Goal: Task Accomplishment & Management: Use online tool/utility

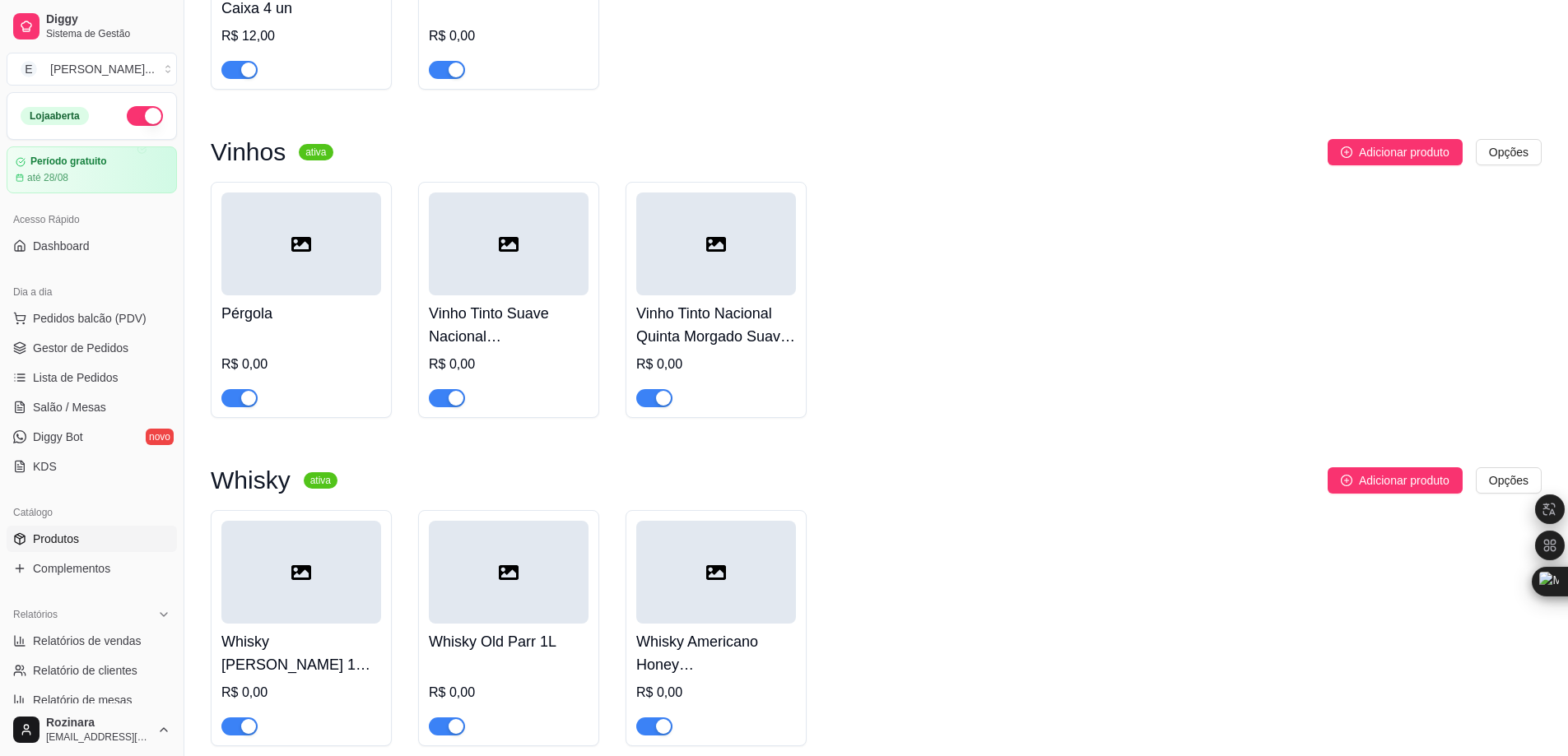
scroll to position [4362, 0]
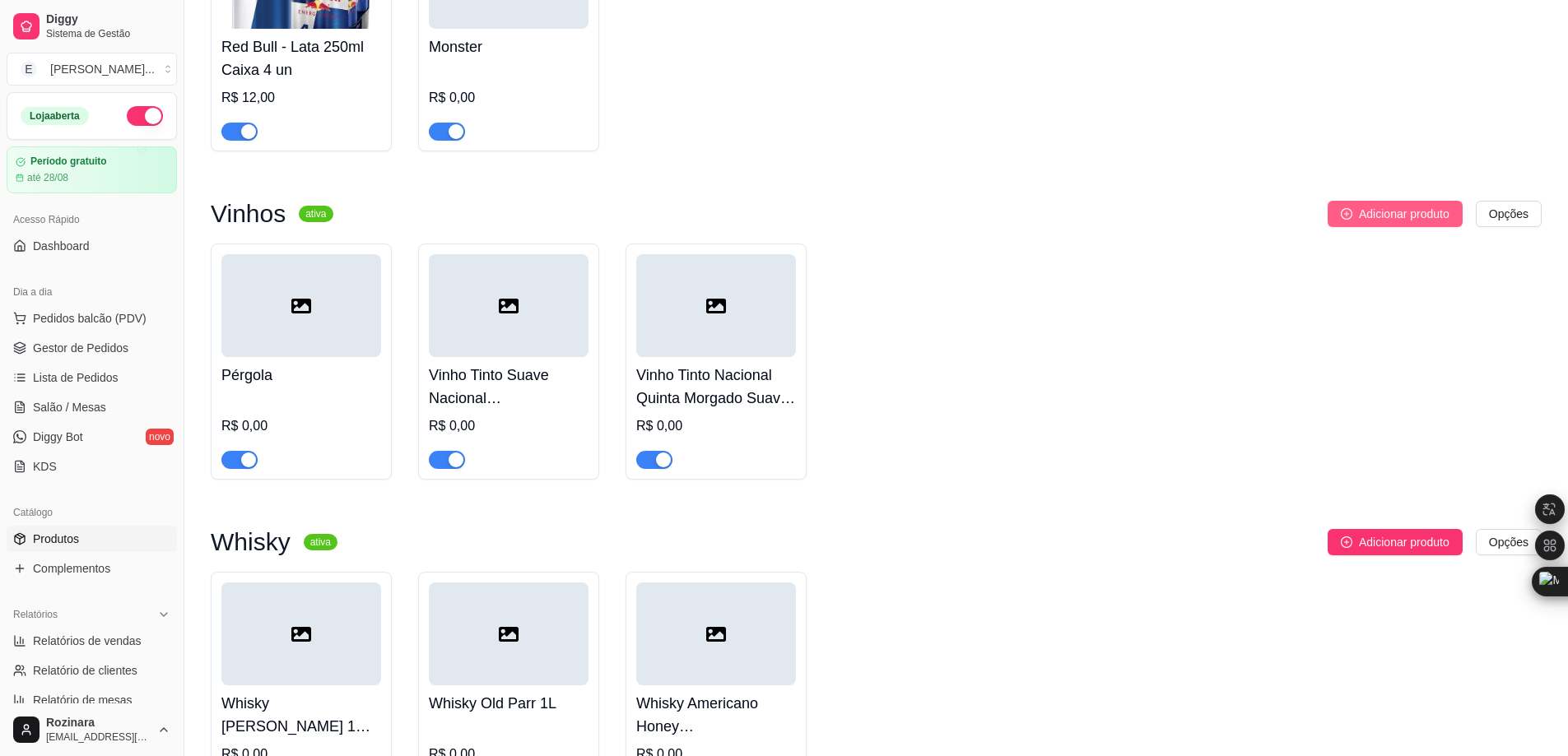
click at [1396, 223] on span "Adicionar produto" at bounding box center [1404, 214] width 91 height 19
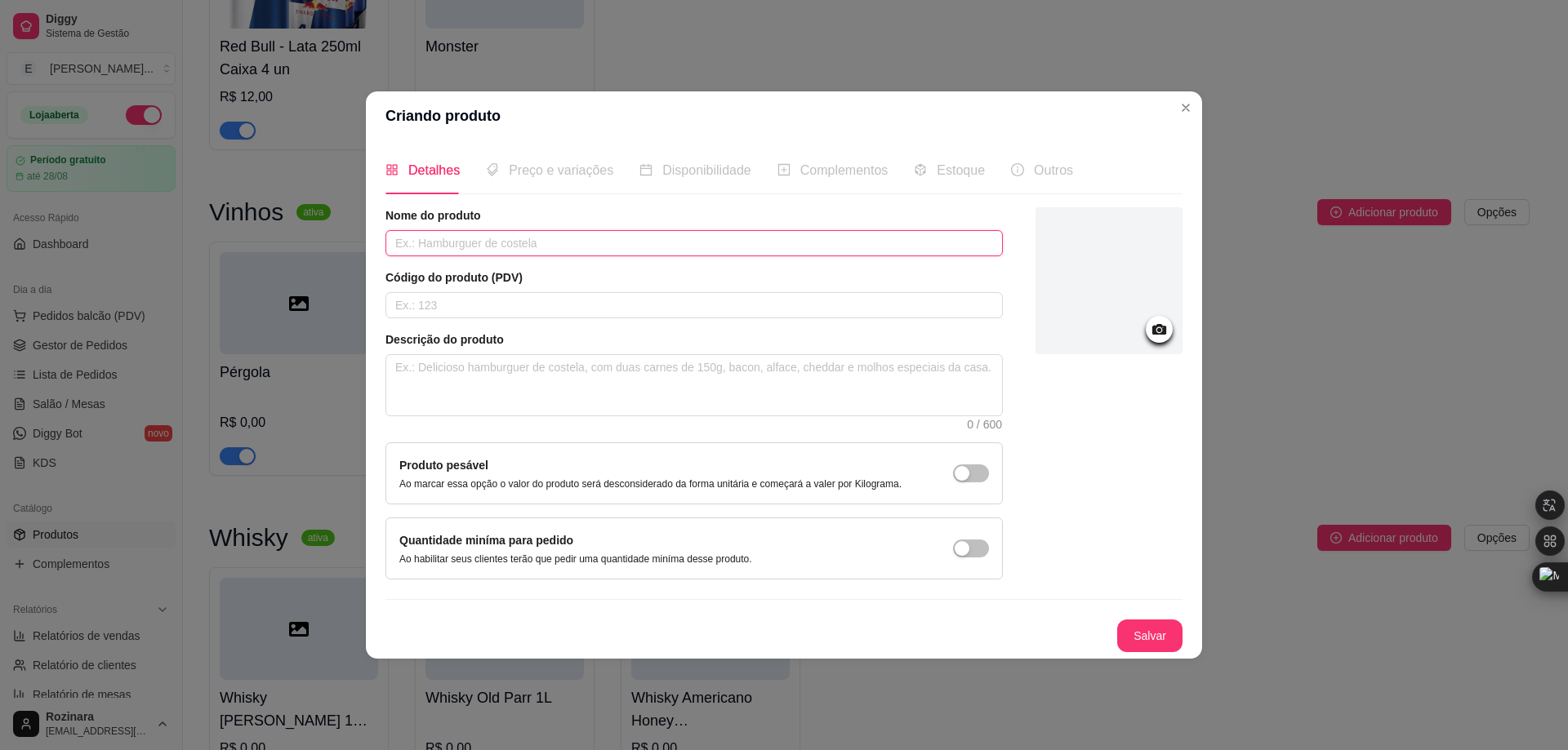
click at [522, 241] on input "text" at bounding box center [694, 243] width 617 height 26
paste input "inho Tinto Nacional [PERSON_NAME]"
drag, startPoint x: 610, startPoint y: 247, endPoint x: 275, endPoint y: 223, distance: 335.9
click at [275, 223] on div "Criando produto Detalhes Preço e variações Disponibilidade Complementos Estoque…" at bounding box center [784, 375] width 1568 height 750
click at [397, 244] on input "inho Tinto Nacional [PERSON_NAME]" at bounding box center [694, 243] width 617 height 26
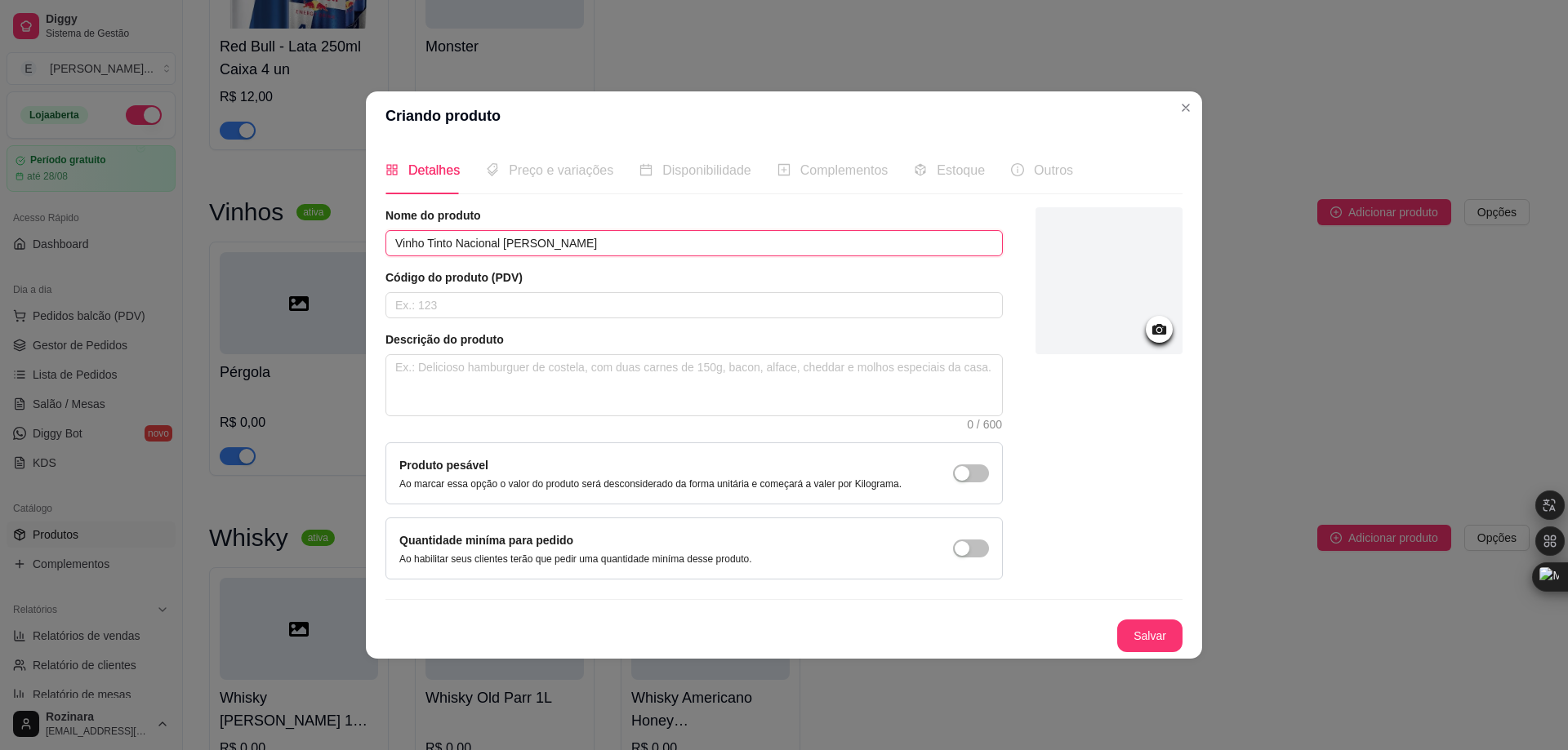
drag, startPoint x: 498, startPoint y: 248, endPoint x: 327, endPoint y: 233, distance: 171.7
click at [327, 233] on div "Criando produto Detalhes Preço e variações Disponibilidade Complementos Estoque…" at bounding box center [784, 375] width 1568 height 750
drag, startPoint x: 505, startPoint y: 242, endPoint x: 326, endPoint y: 242, distance: 179.0
click at [326, 242] on div "Criando produto Detalhes Preço e variações Disponibilidade Complementos Estoque…" at bounding box center [784, 375] width 1568 height 750
click at [522, 246] on input "Galiotto Suave" at bounding box center [694, 243] width 617 height 26
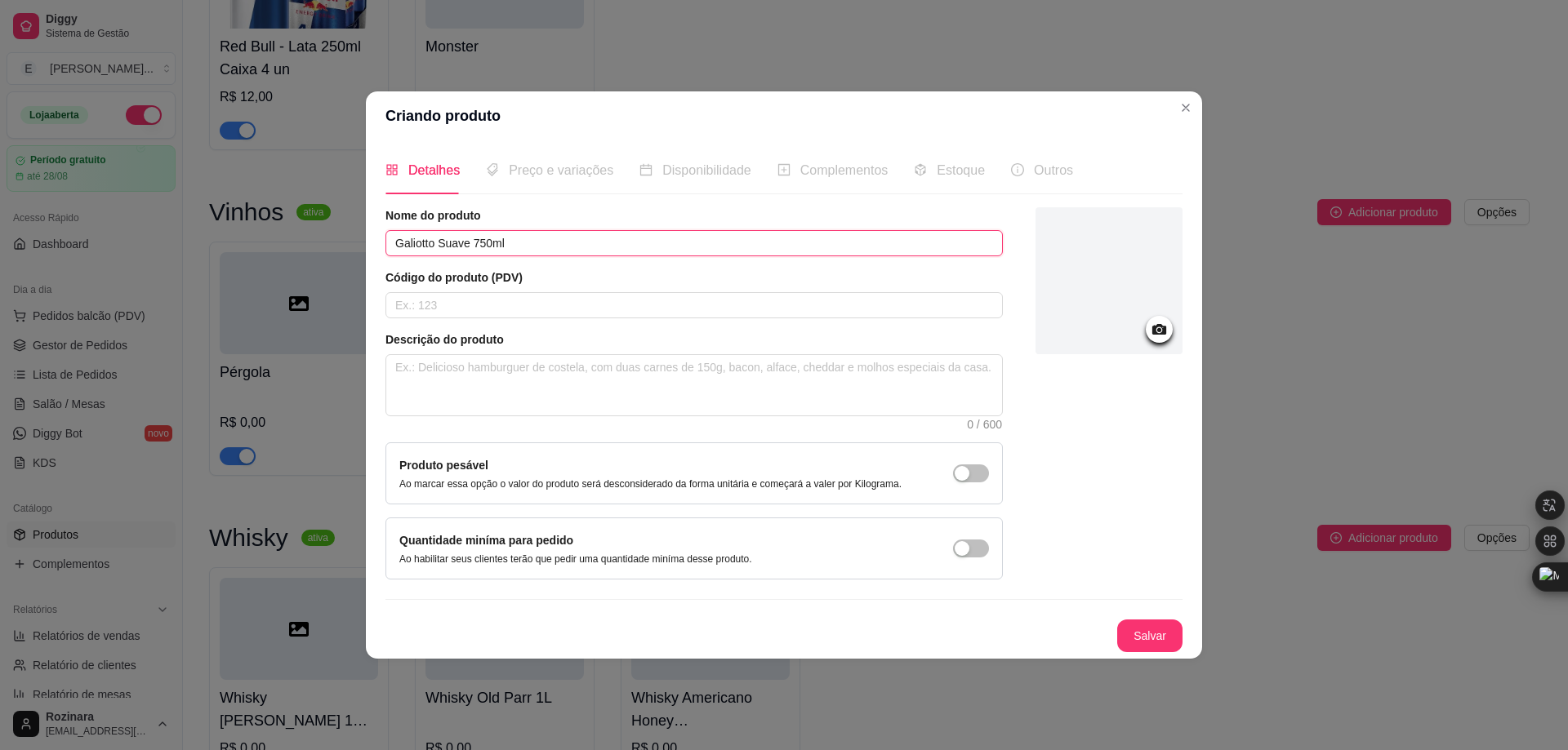
type input "Galiotto Suave 750ml"
click at [530, 177] on span "Preço e variações" at bounding box center [561, 170] width 105 height 14
click at [563, 165] on span "Preço e variações" at bounding box center [561, 170] width 105 height 14
click at [1155, 624] on button "Salvar" at bounding box center [1150, 635] width 66 height 32
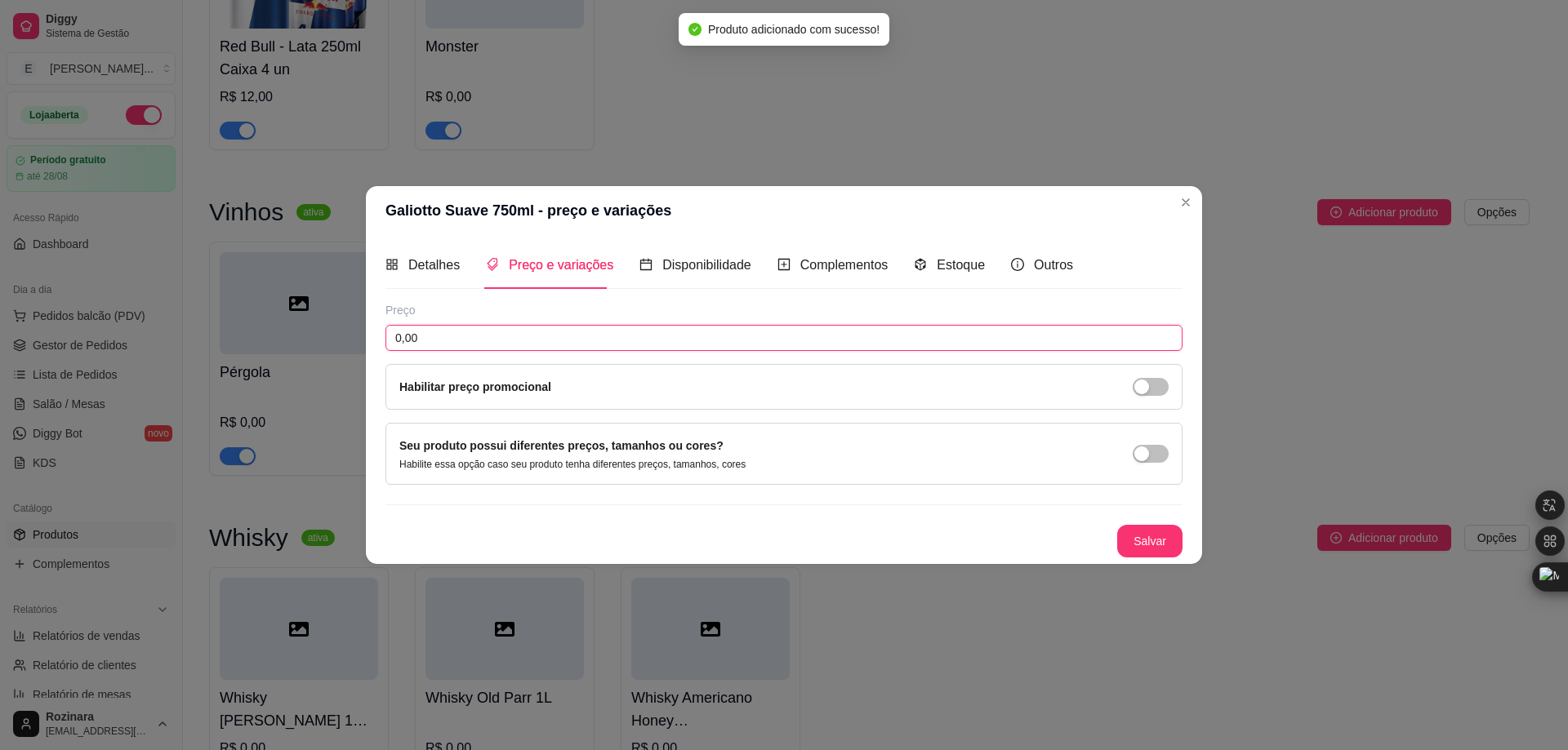
drag, startPoint x: 427, startPoint y: 338, endPoint x: 344, endPoint y: 336, distance: 83.0
click at [344, 336] on div "Galiotto Suave 750ml - preço e variações Detalhes Preço e variações Disponibili…" at bounding box center [784, 375] width 1568 height 750
type input "25,00"
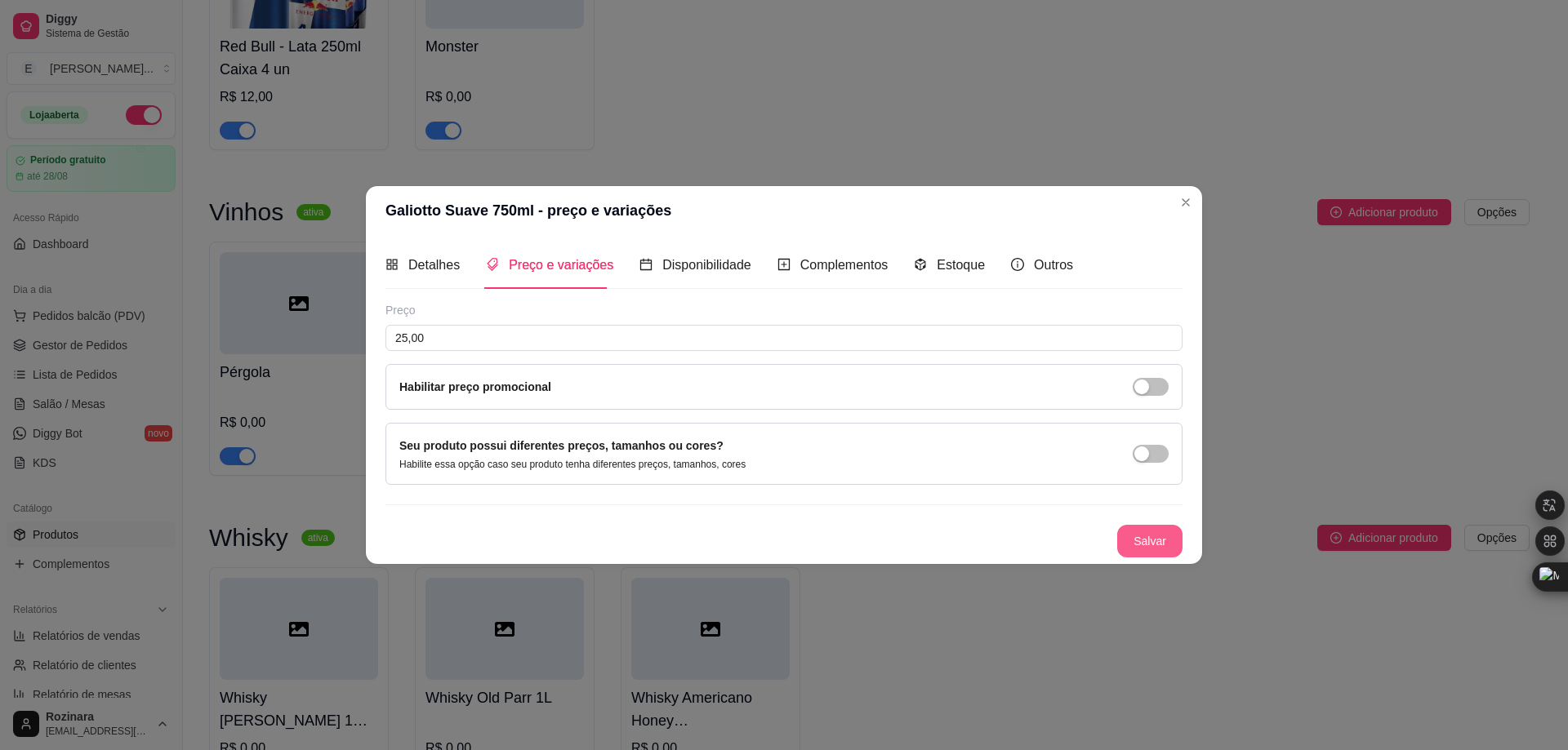
click at [1170, 542] on button "Salvar" at bounding box center [1150, 541] width 66 height 32
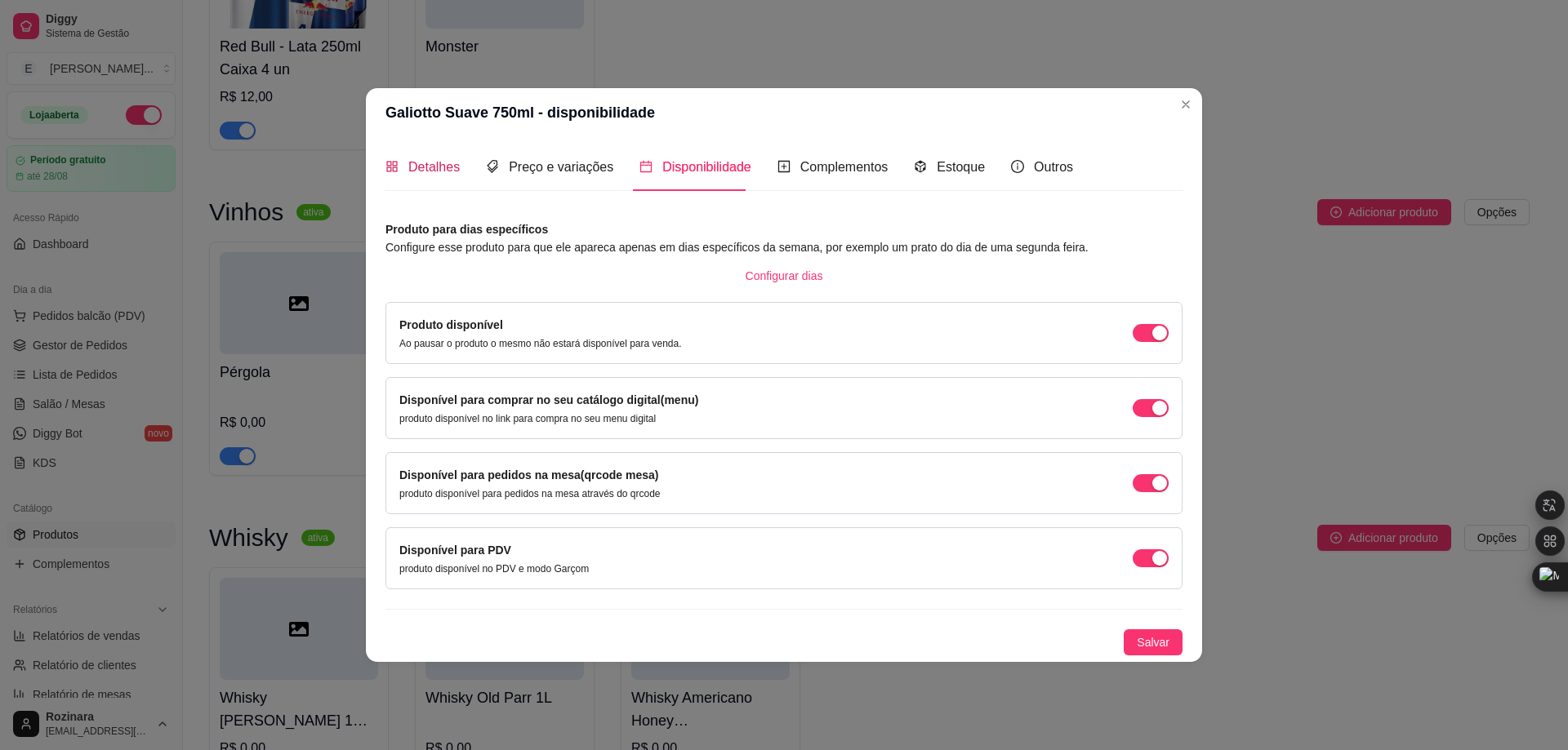
click at [420, 169] on span "Detalhes" at bounding box center [434, 167] width 52 height 14
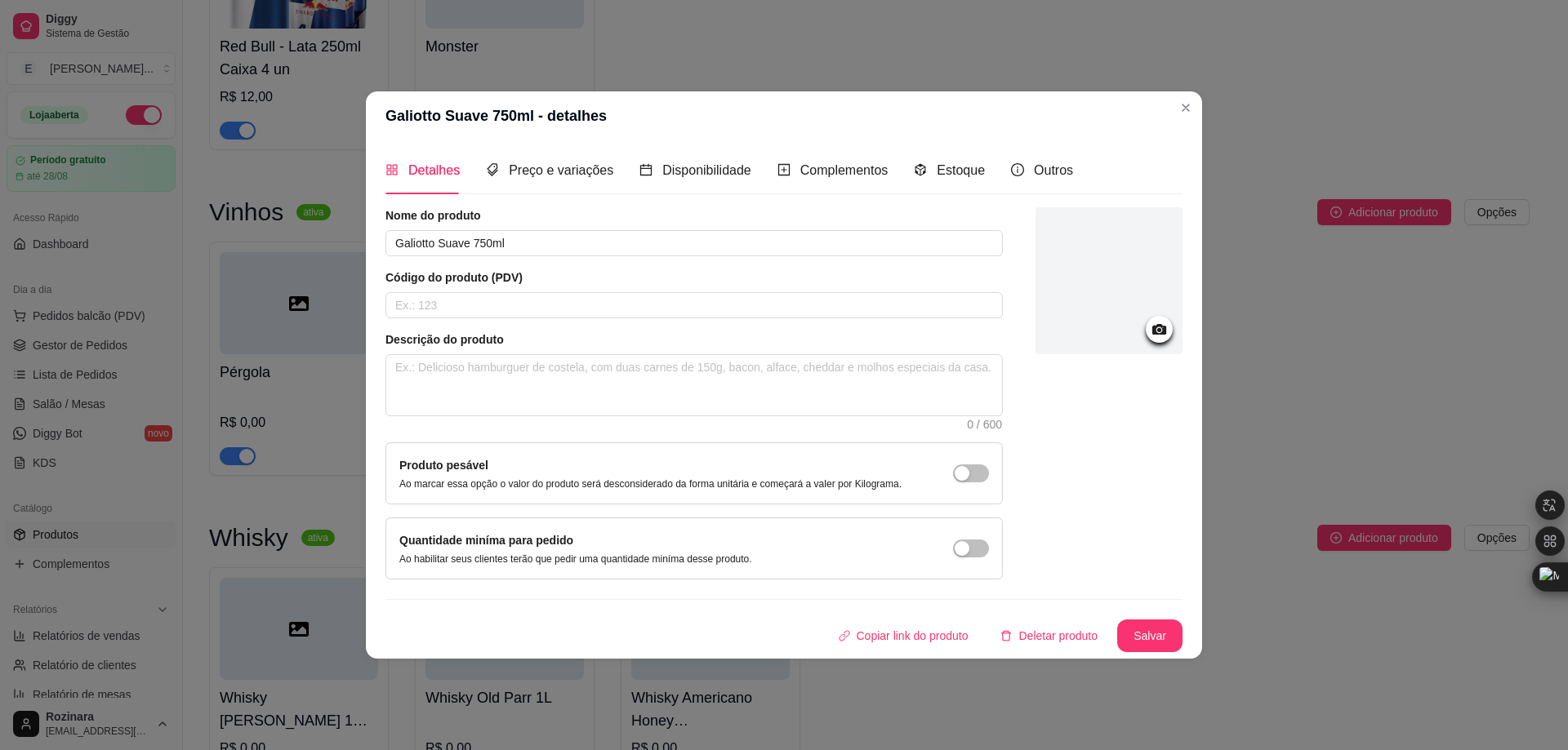
click at [1153, 322] on icon at bounding box center [1159, 329] width 18 height 18
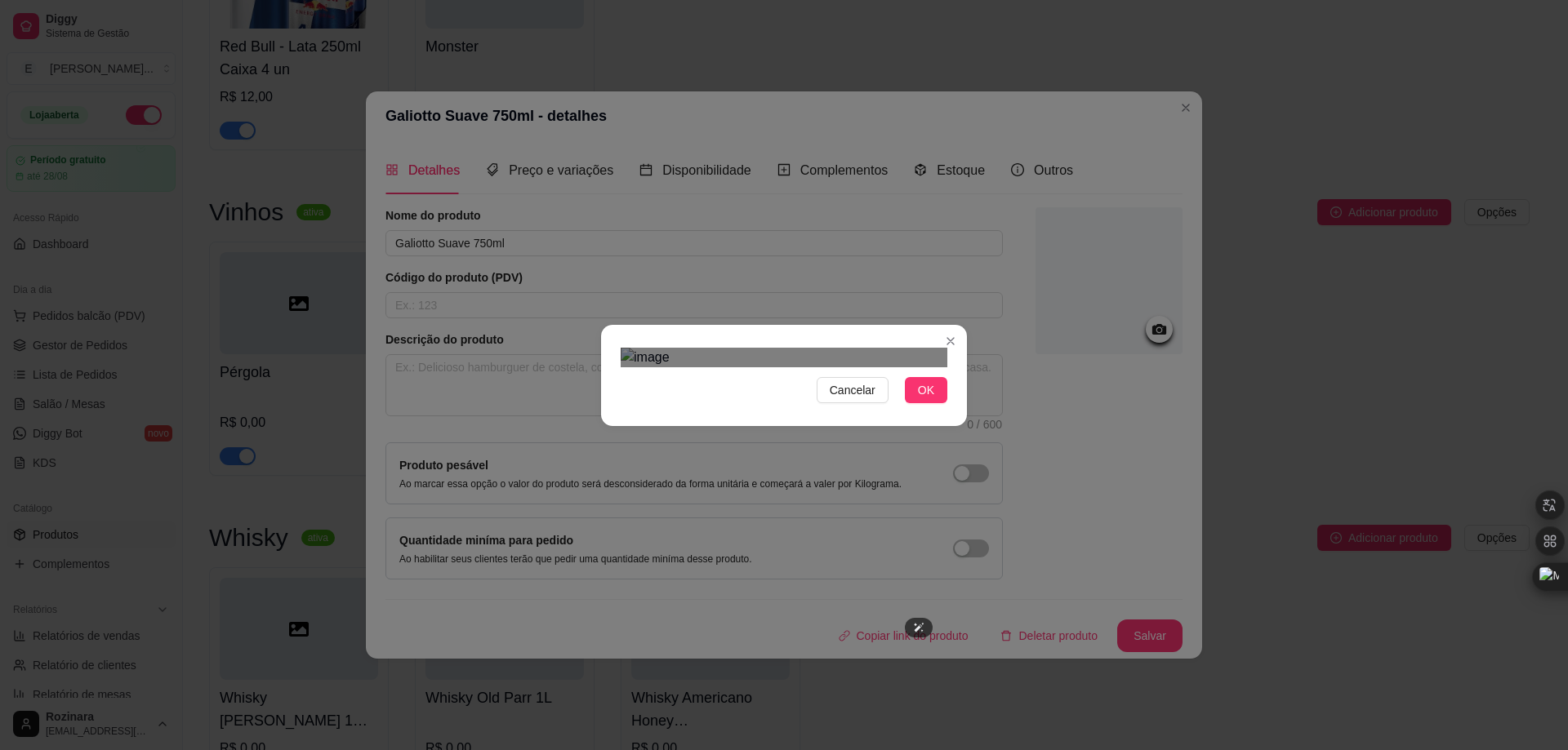
click at [965, 623] on div "Cancelar OK" at bounding box center [784, 375] width 1568 height 750
click at [604, 325] on section "Cancelar OK" at bounding box center [784, 376] width 366 height 101
click at [915, 367] on img at bounding box center [784, 358] width 327 height 19
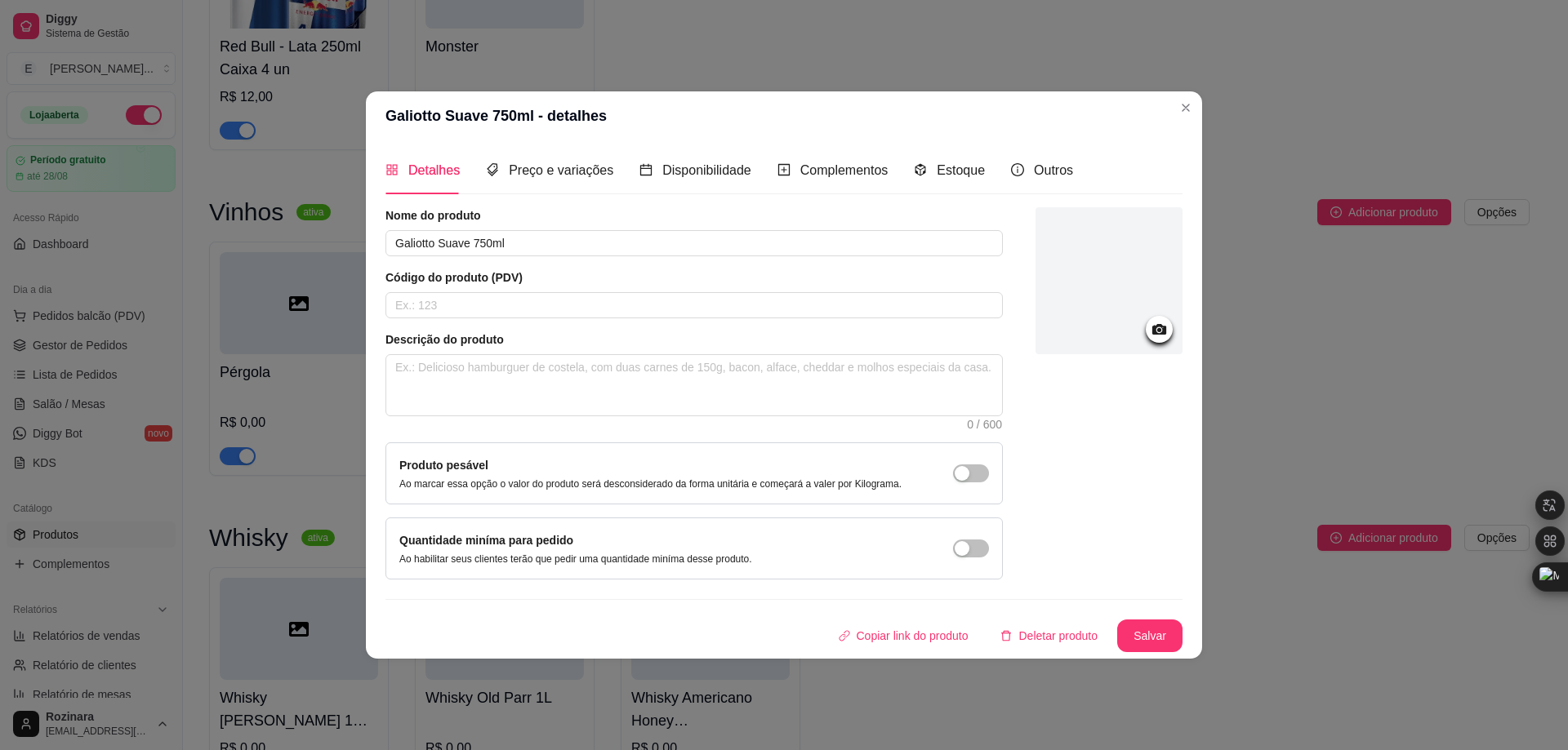
click at [1157, 326] on icon at bounding box center [1160, 330] width 14 height 10
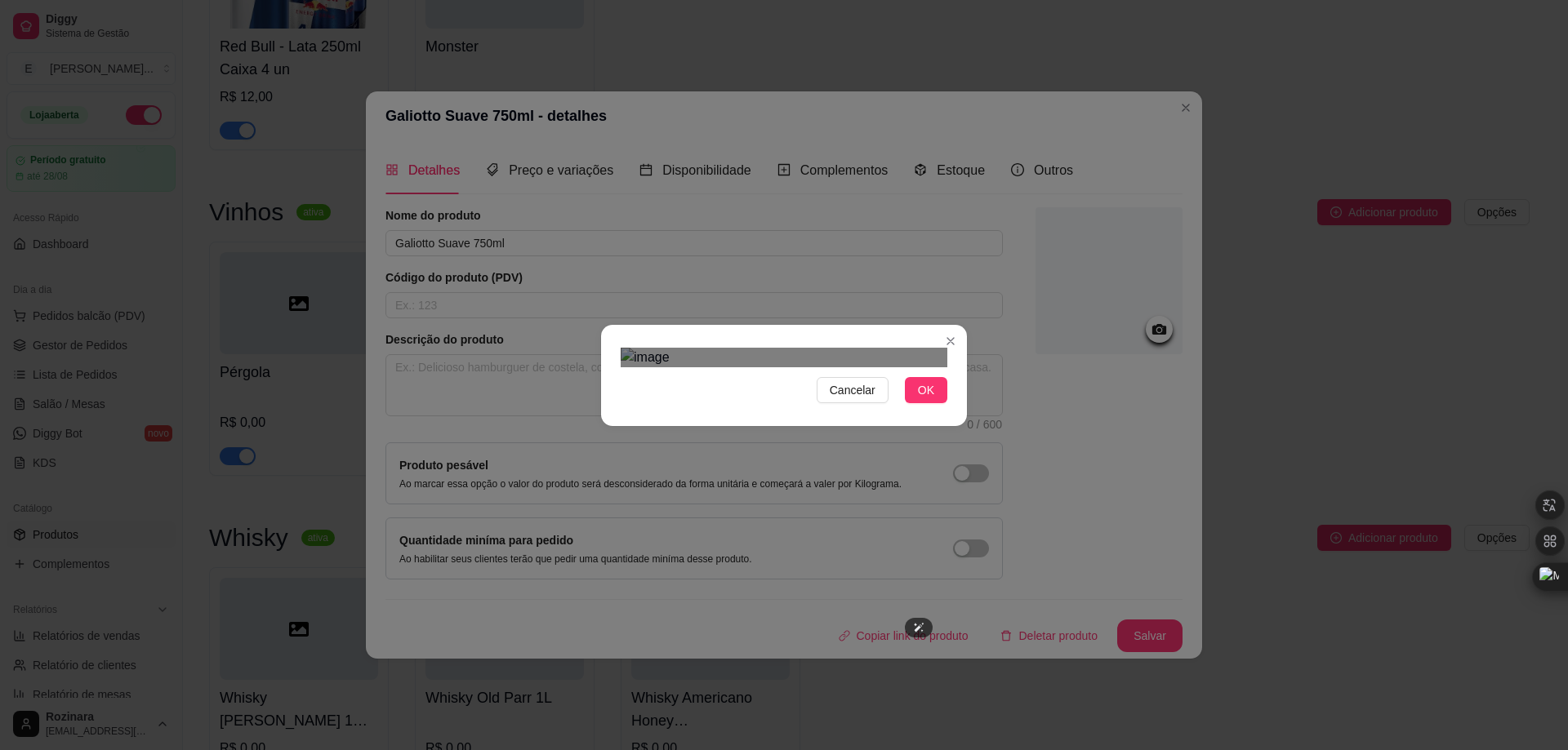
click at [604, 341] on div "Cancelar OK" at bounding box center [784, 375] width 366 height 68
click at [971, 573] on div "Cancelar OK" at bounding box center [784, 375] width 1568 height 750
click at [845, 399] on span "Cancelar" at bounding box center [853, 390] width 45 height 18
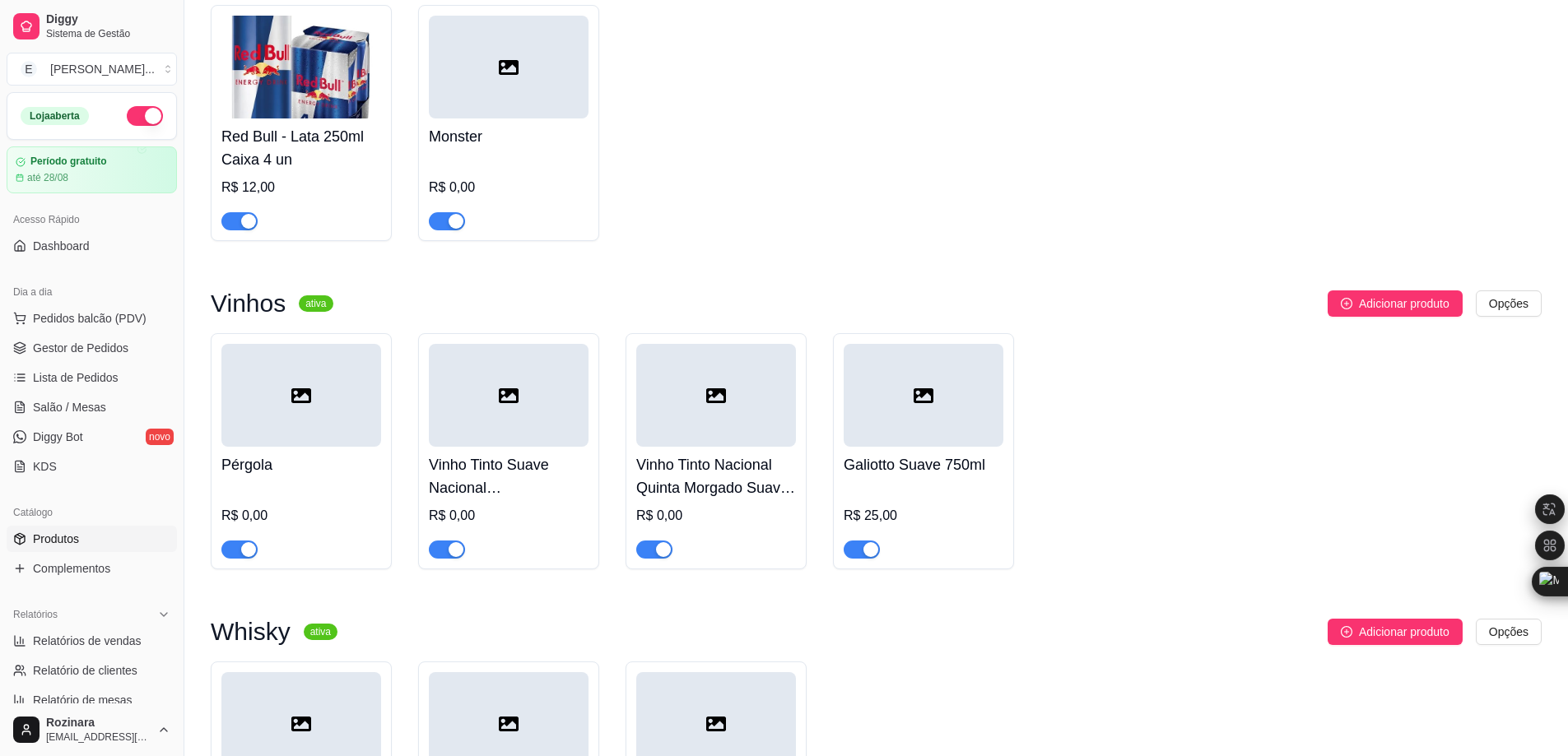
scroll to position [4197, 0]
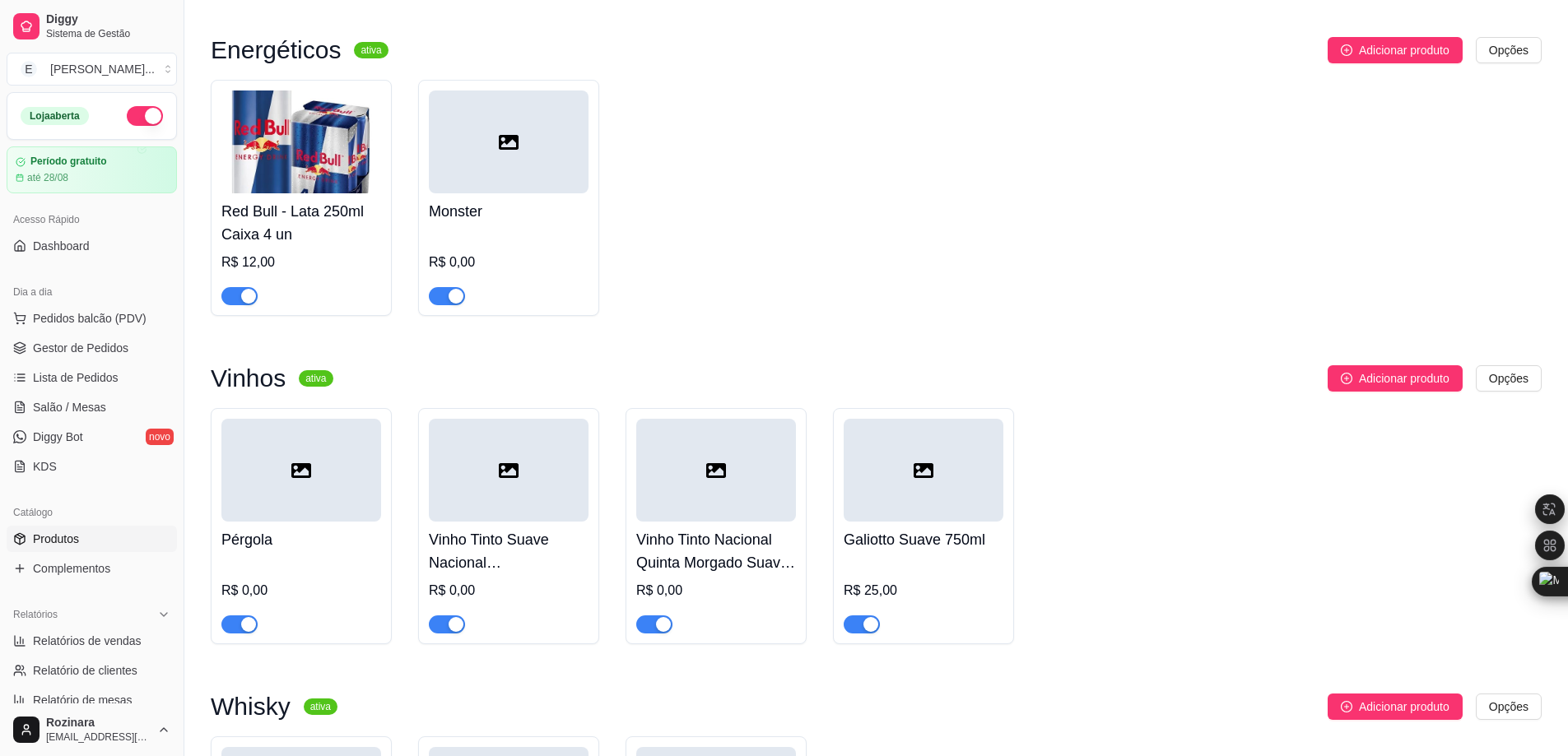
click at [902, 492] on div at bounding box center [923, 470] width 160 height 103
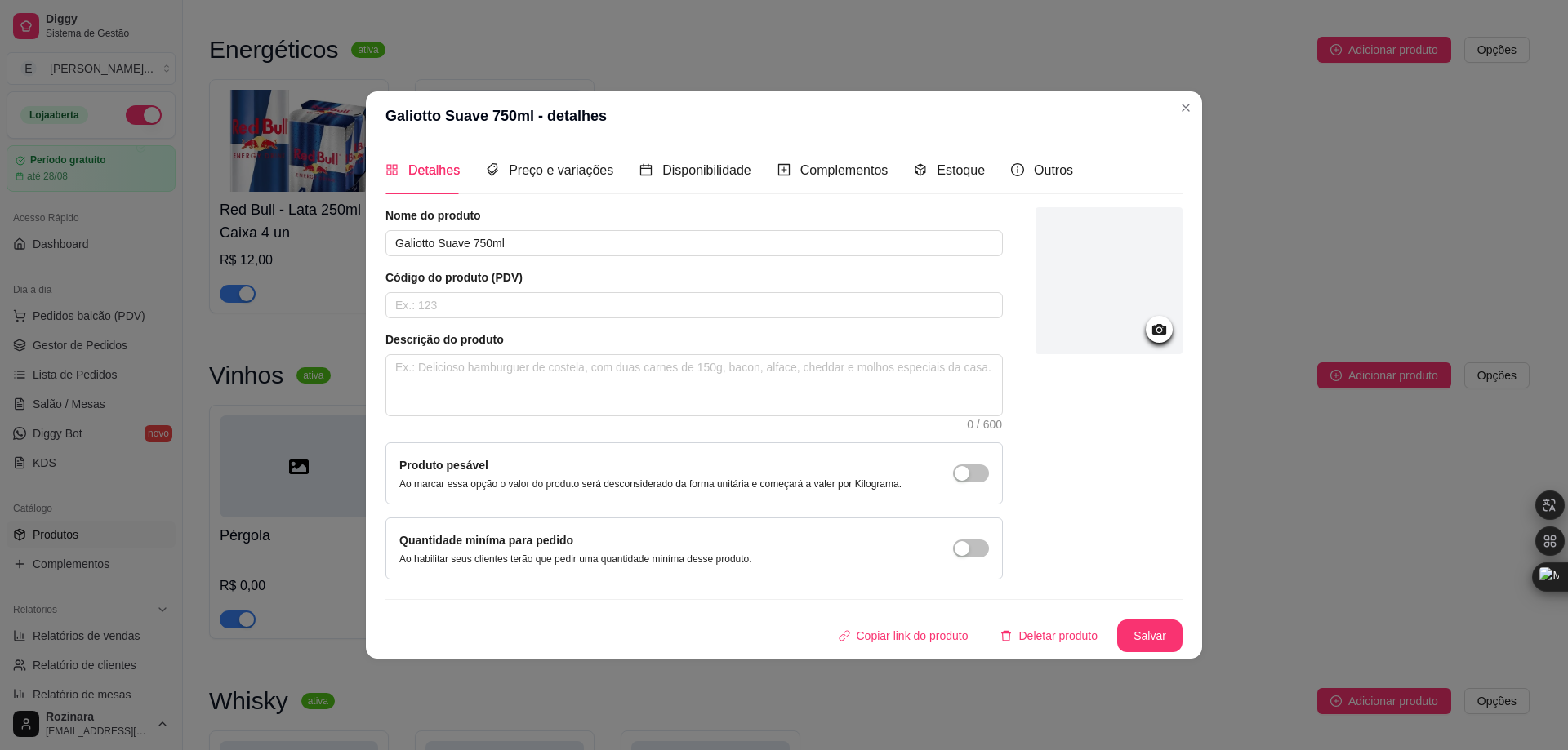
click at [1153, 330] on icon at bounding box center [1160, 330] width 14 height 10
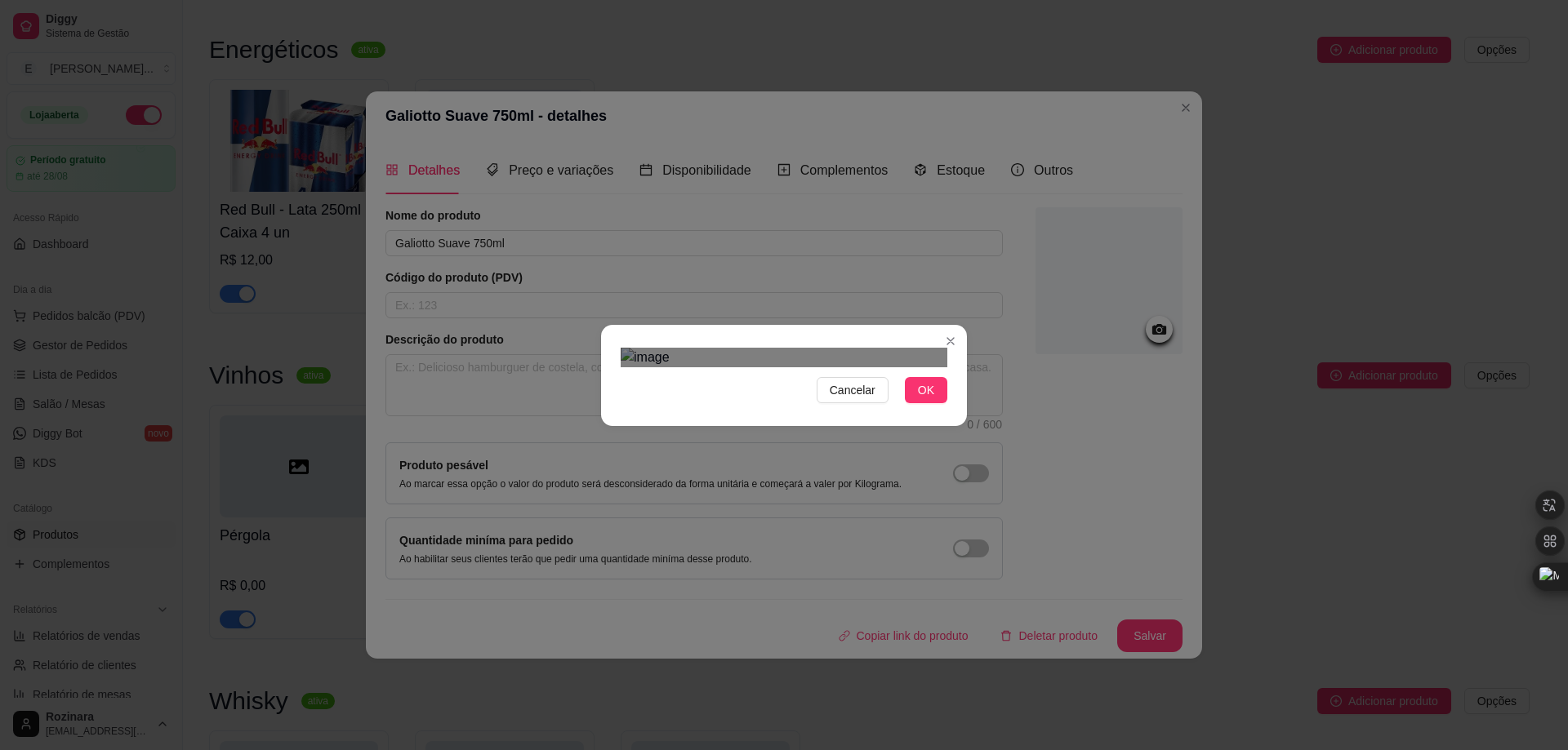
click at [981, 549] on div "Cancelar OK" at bounding box center [784, 375] width 1568 height 750
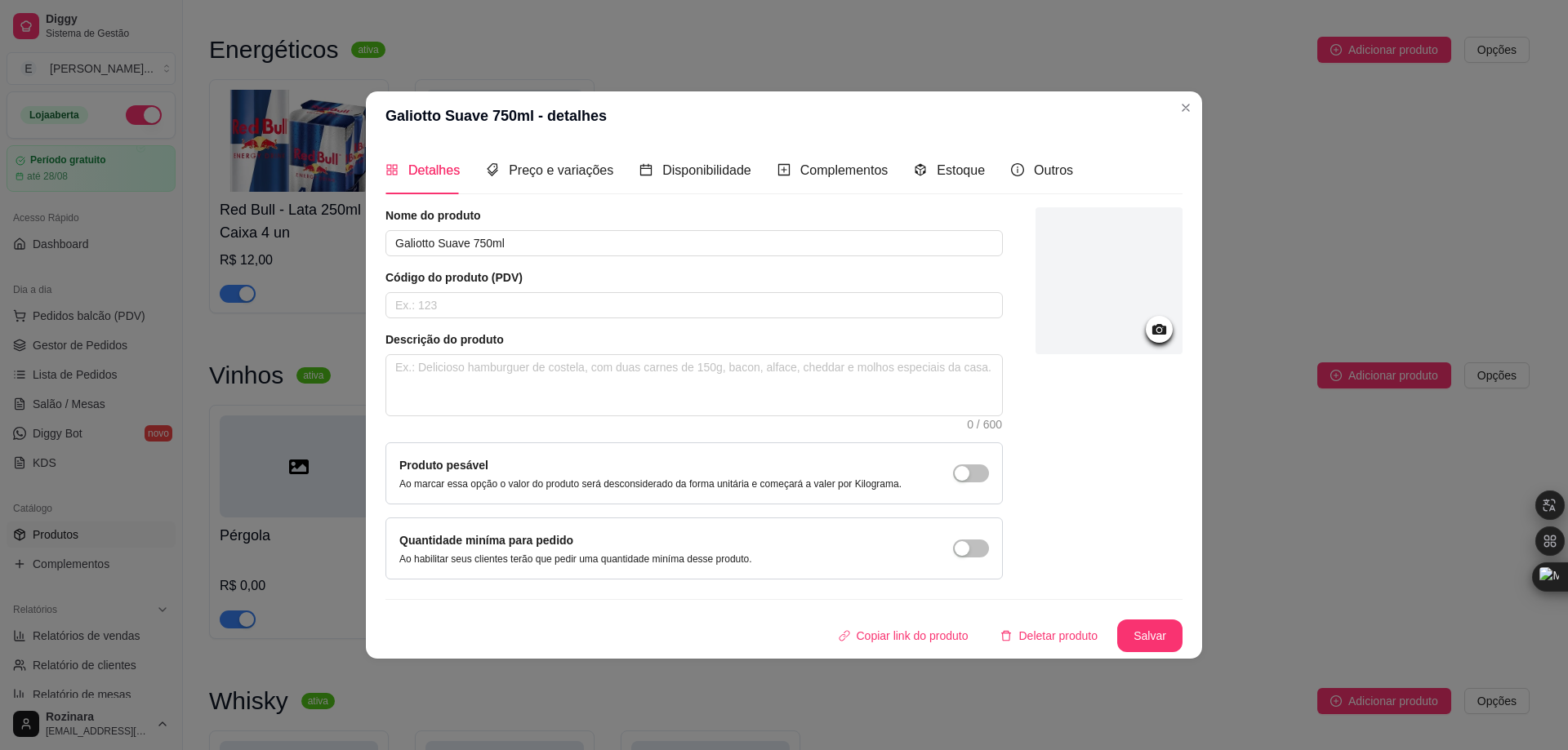
click at [1162, 324] on icon at bounding box center [1159, 329] width 18 height 18
click at [1163, 332] on icon at bounding box center [1160, 330] width 14 height 10
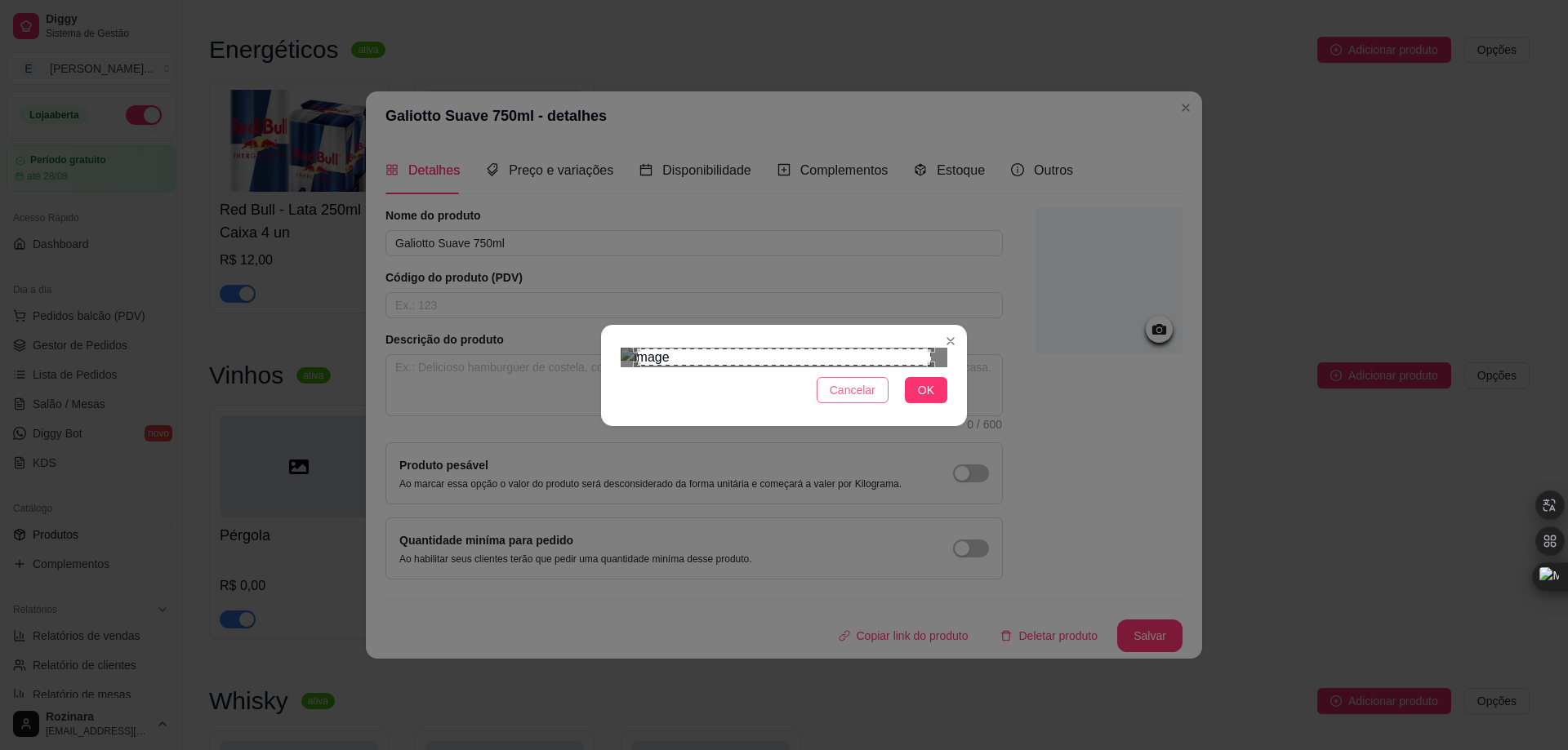
click at [850, 399] on span "Cancelar" at bounding box center [853, 390] width 45 height 18
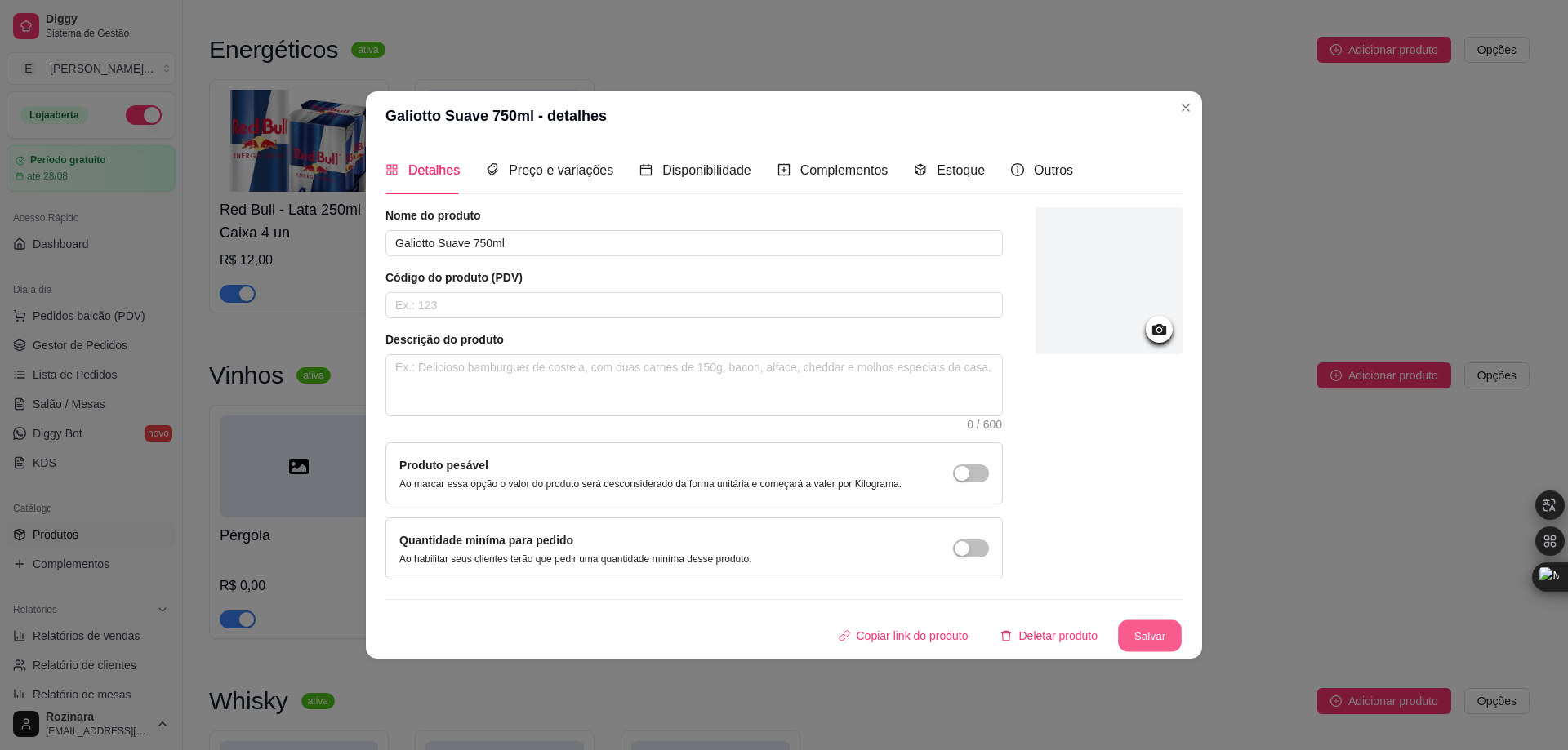
click at [1162, 641] on button "Salvar" at bounding box center [1150, 635] width 64 height 31
click at [1148, 324] on div at bounding box center [1159, 329] width 27 height 27
click at [1163, 327] on icon at bounding box center [1159, 329] width 18 height 18
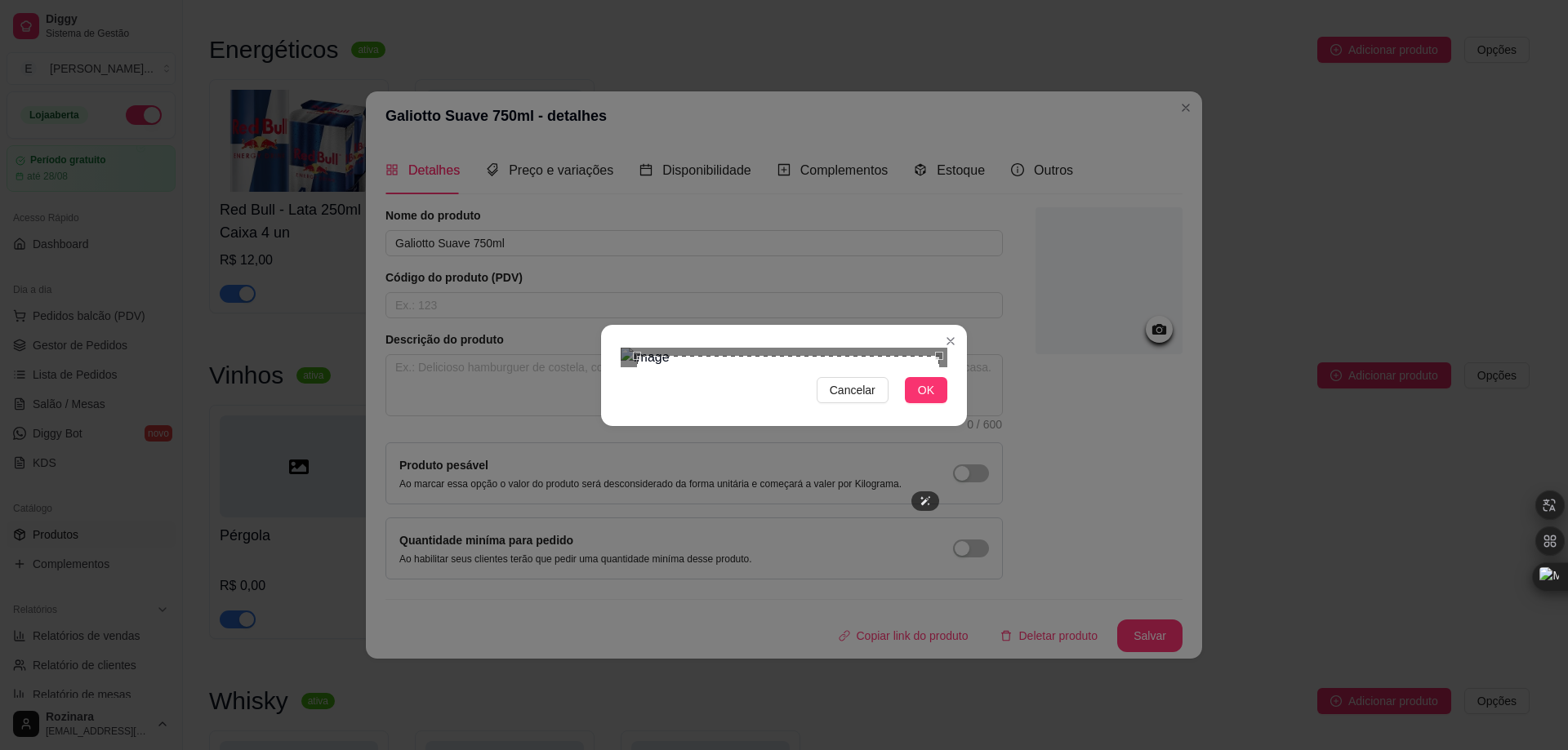
click at [939, 163] on div "Cancelar OK" at bounding box center [784, 375] width 1568 height 750
click at [958, 410] on div "Cancelar OK" at bounding box center [784, 375] width 366 height 68
click at [587, 531] on div "Cancelar OK" at bounding box center [784, 375] width 1568 height 750
click at [587, 156] on div "Cancelar OK" at bounding box center [784, 375] width 1568 height 750
click at [920, 399] on span "OK" at bounding box center [926, 390] width 17 height 18
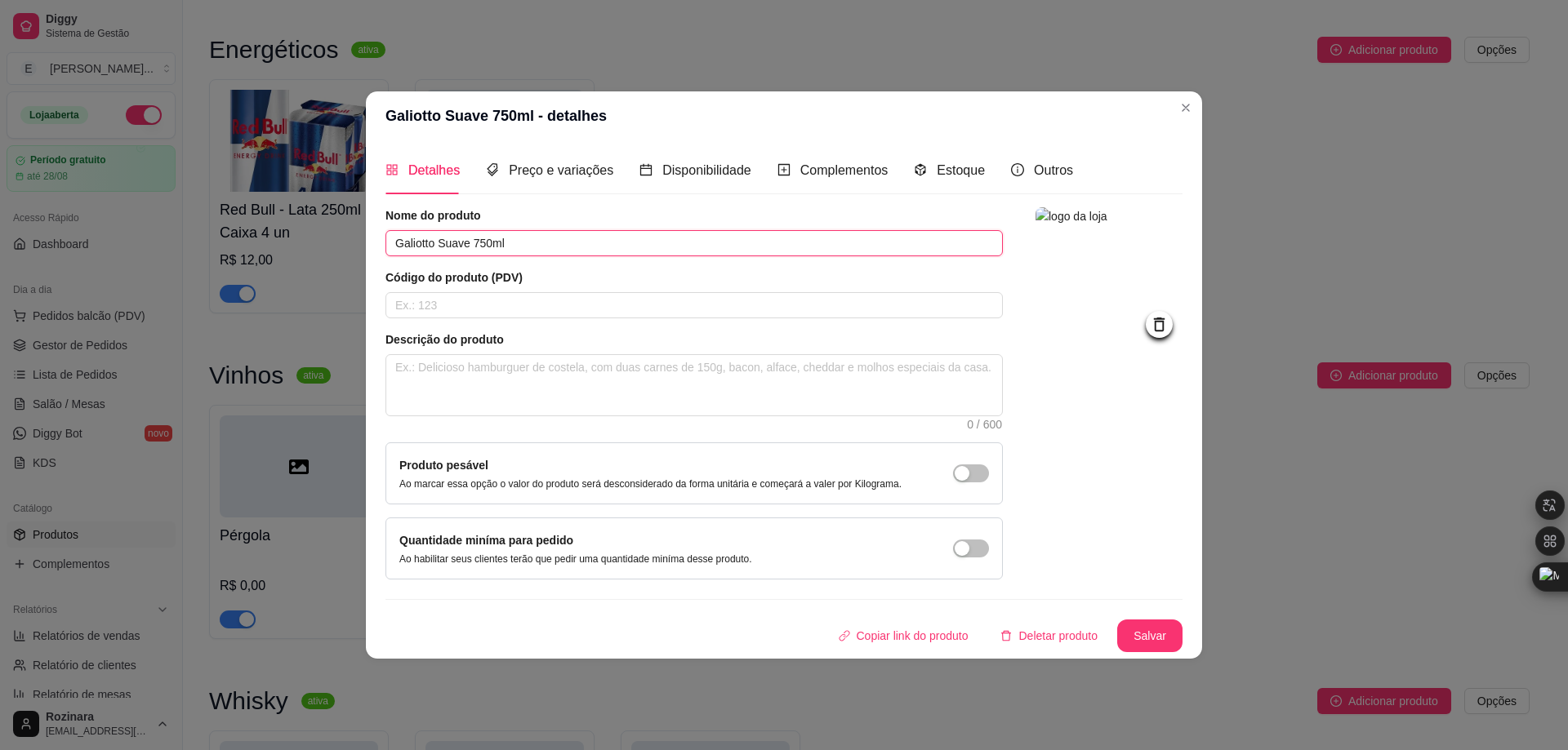
click at [475, 245] on input "Galiotto Suave 750ml" at bounding box center [694, 243] width 617 height 26
click at [441, 242] on input "Galiotto Suave 750ml" at bounding box center [694, 243] width 617 height 26
type input "Galiotto - Vinho tinto Suave 750ml"
click at [1152, 643] on button "Salvar" at bounding box center [1150, 635] width 64 height 31
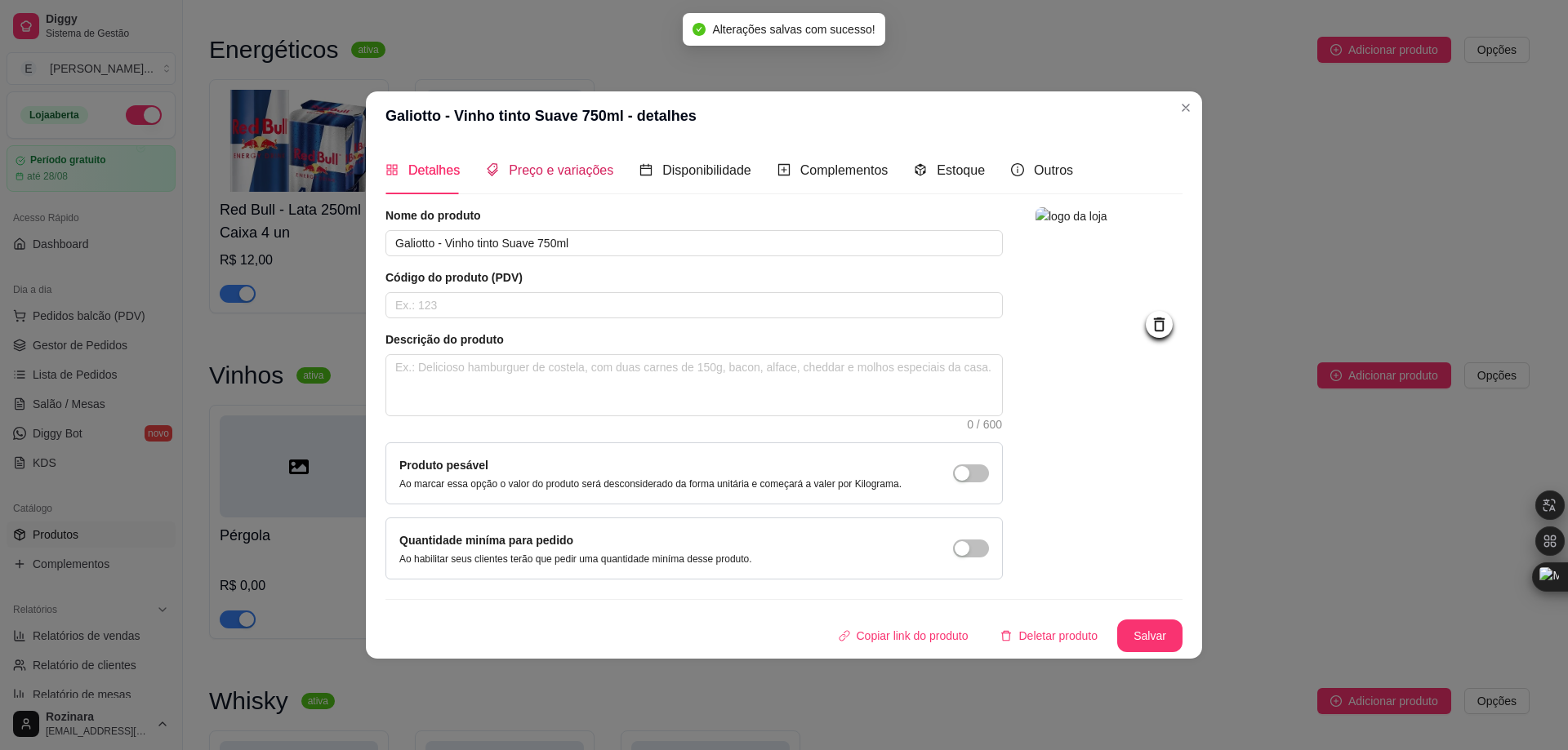
click at [551, 177] on span "Preço e variações" at bounding box center [561, 170] width 105 height 14
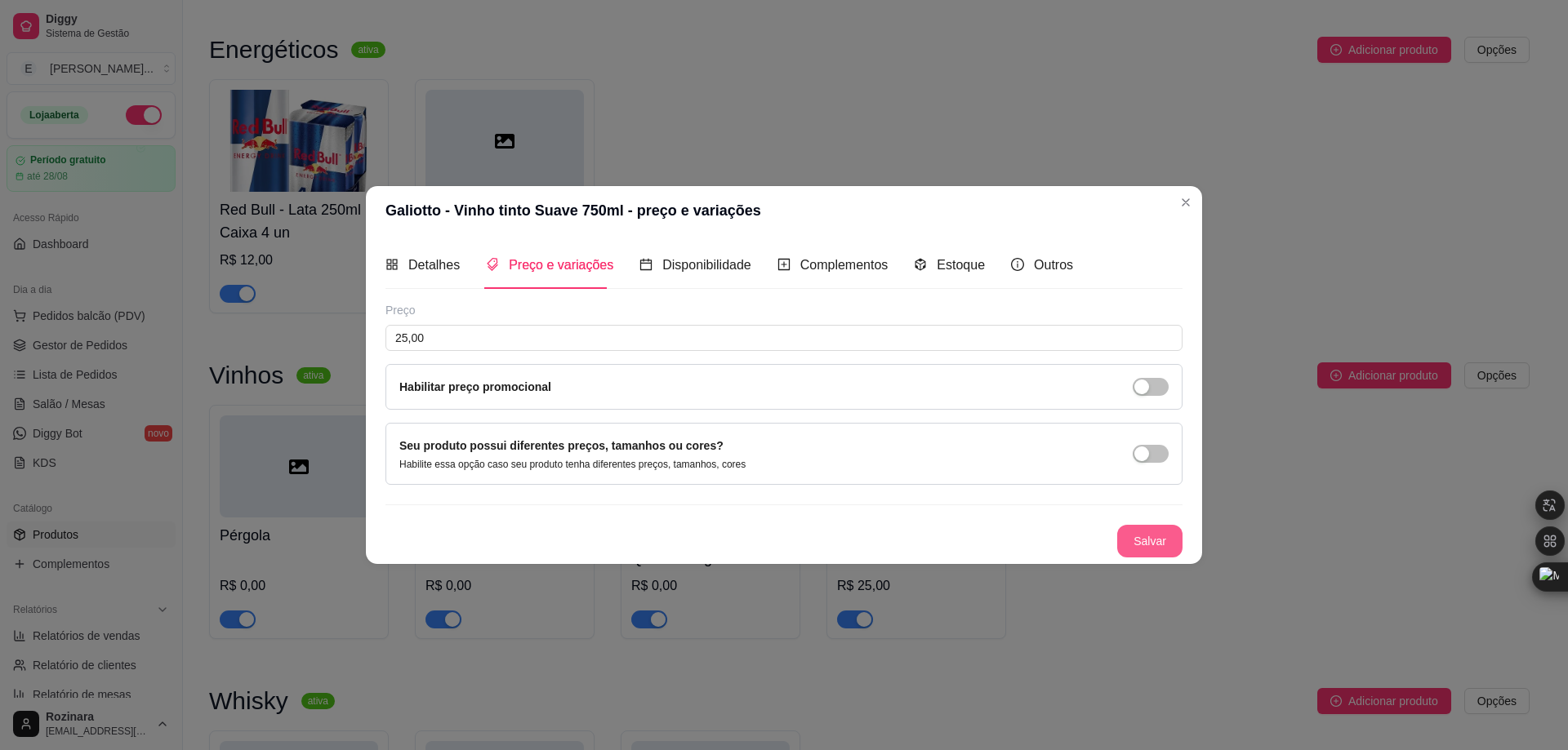
click at [1161, 537] on button "Salvar" at bounding box center [1150, 541] width 66 height 32
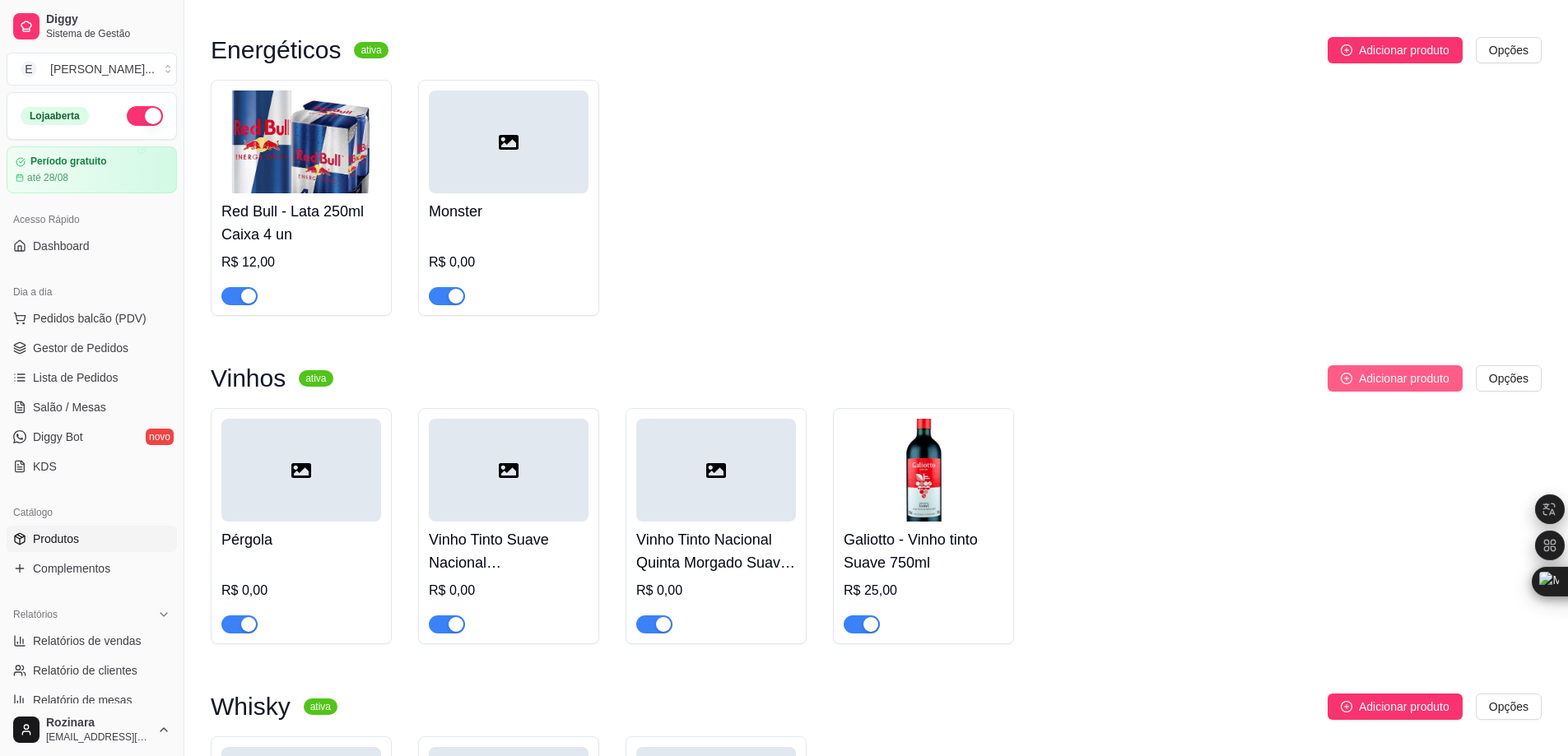
click at [1397, 388] on span "Adicionar produto" at bounding box center [1404, 378] width 91 height 19
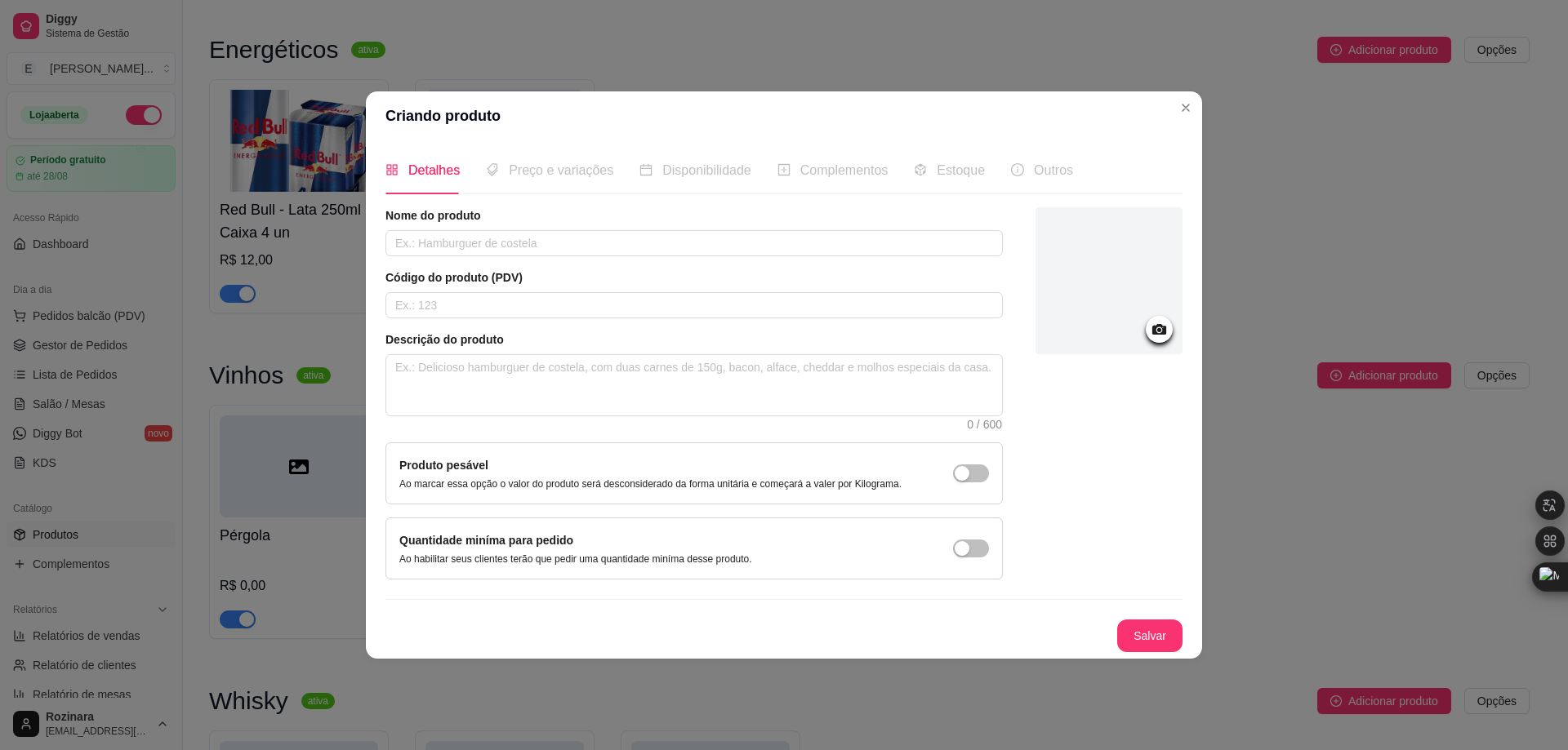
click at [543, 177] on span "Preço e variações" at bounding box center [561, 170] width 105 height 14
click at [508, 235] on input "text" at bounding box center [694, 243] width 617 height 26
paste input "Vinho Tinto Nacional Galiotto Suave 1L"
drag, startPoint x: 503, startPoint y: 239, endPoint x: 330, endPoint y: 239, distance: 173.0
click at [330, 239] on div "Criando produto Detalhes Preço e variações Disponibilidade Complementos Estoque…" at bounding box center [784, 375] width 1568 height 750
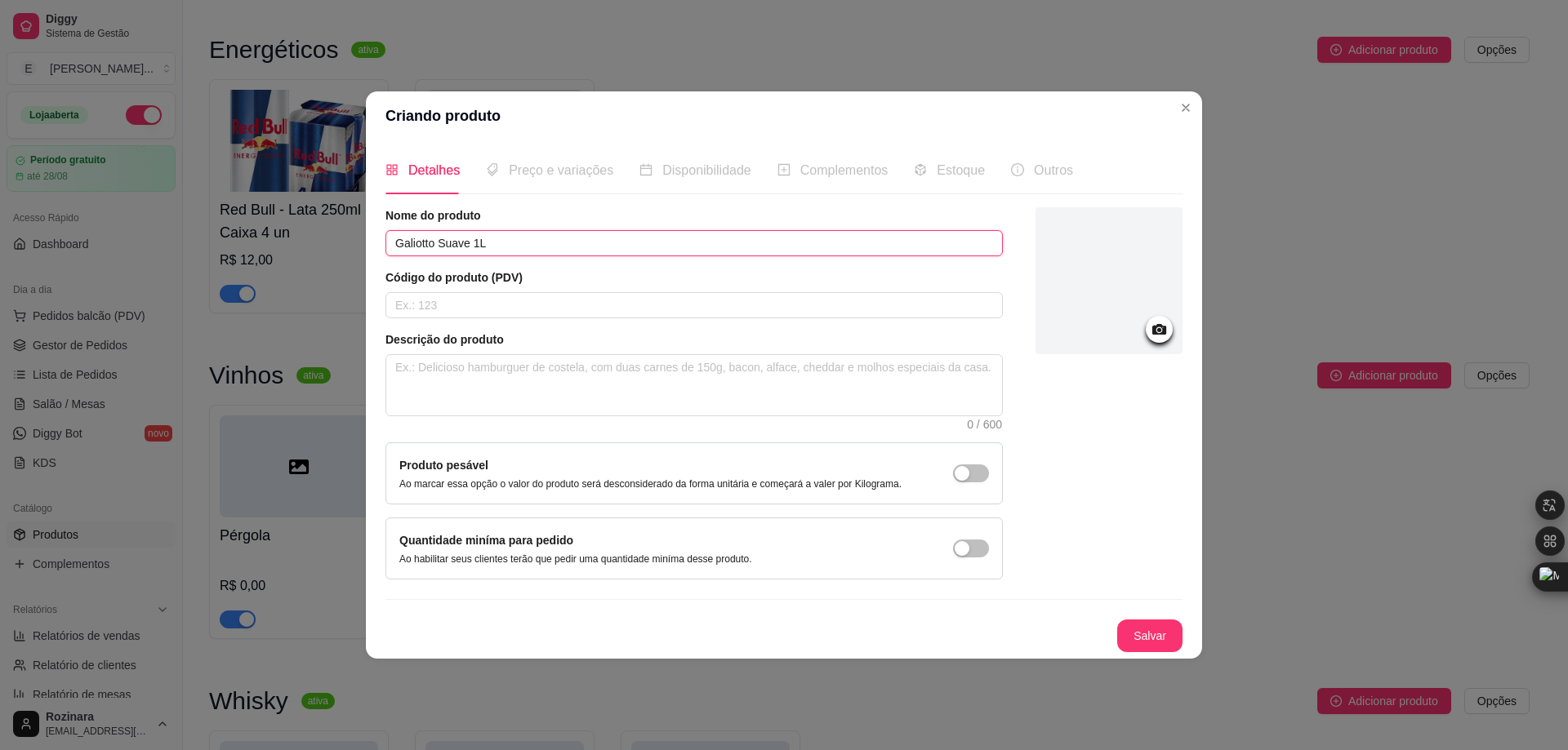
click at [441, 242] on input "Galiotto Suave 1L" at bounding box center [694, 243] width 617 height 26
paste input "Vinho Tinto Nacional"
type input "Galiotto Vinho Tinto Nacional Suave 1L"
click at [1158, 633] on button "Salvar" at bounding box center [1150, 635] width 66 height 32
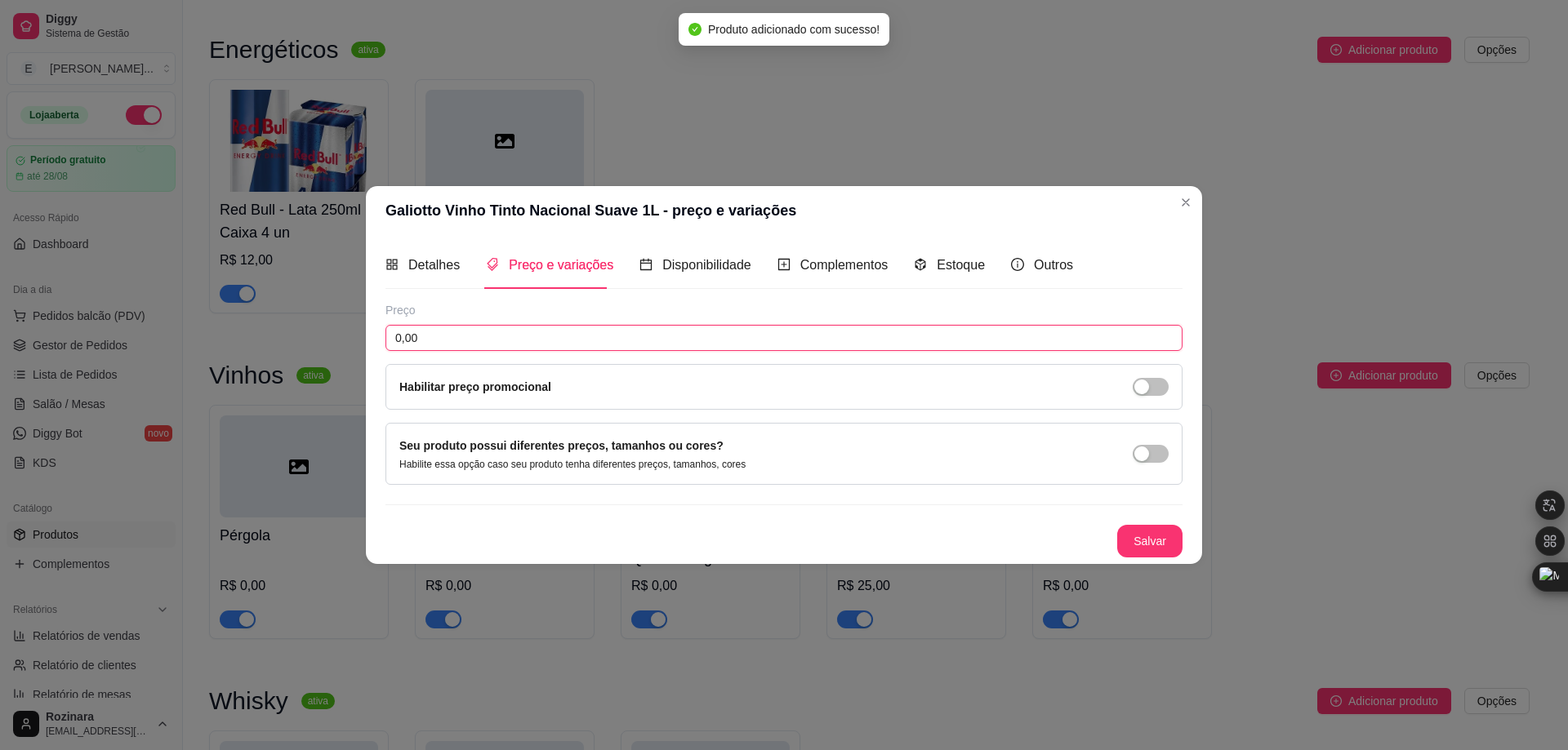
click at [1160, 329] on input "0,00" at bounding box center [784, 338] width 797 height 26
drag, startPoint x: 423, startPoint y: 342, endPoint x: 328, endPoint y: 344, distance: 95.0
click at [328, 344] on div "Galiotto Vinho Tinto Nacional Suave 1L - preço e variações Detalhes Preço e var…" at bounding box center [784, 375] width 1568 height 750
type input "30,00"
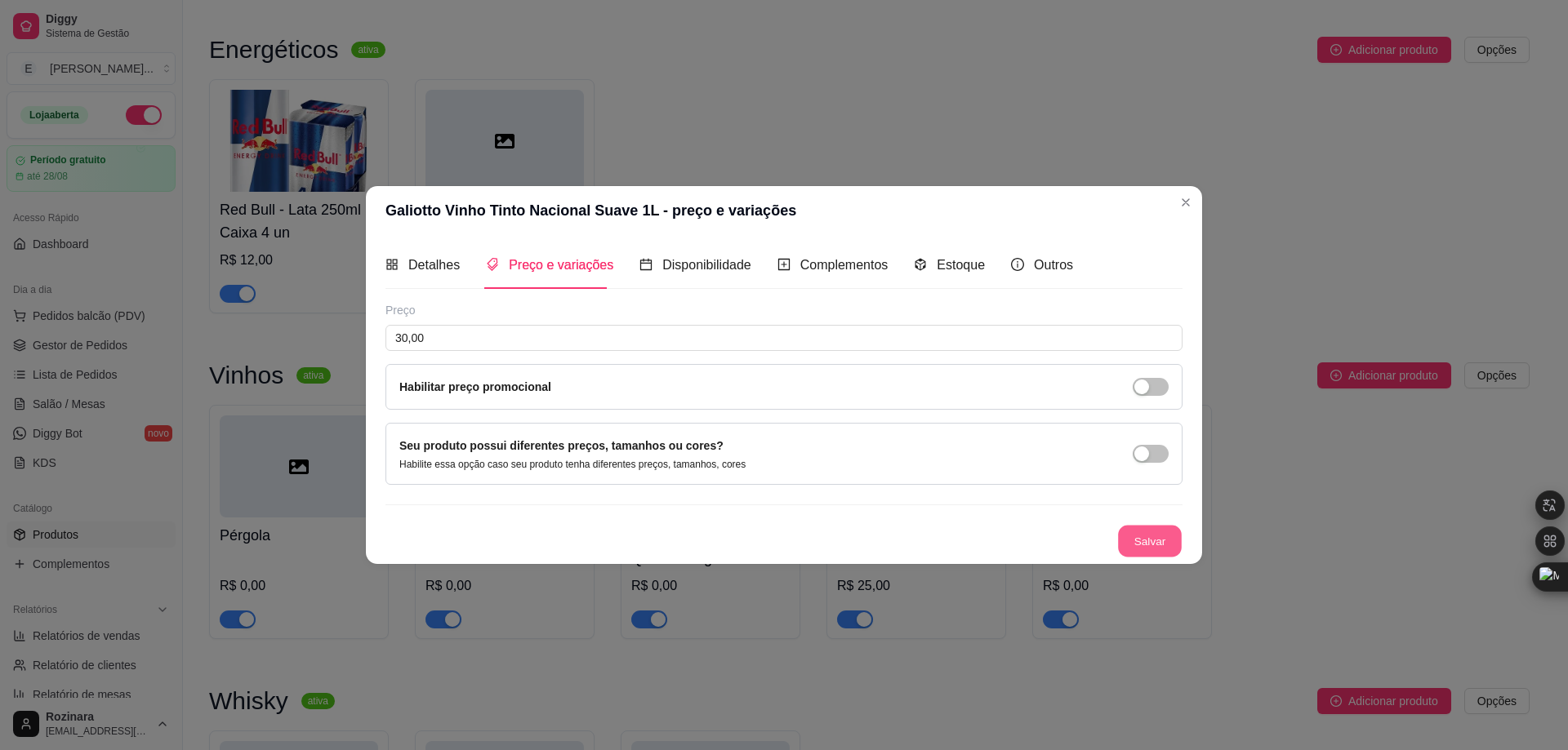
click at [1146, 538] on button "Salvar" at bounding box center [1150, 541] width 64 height 31
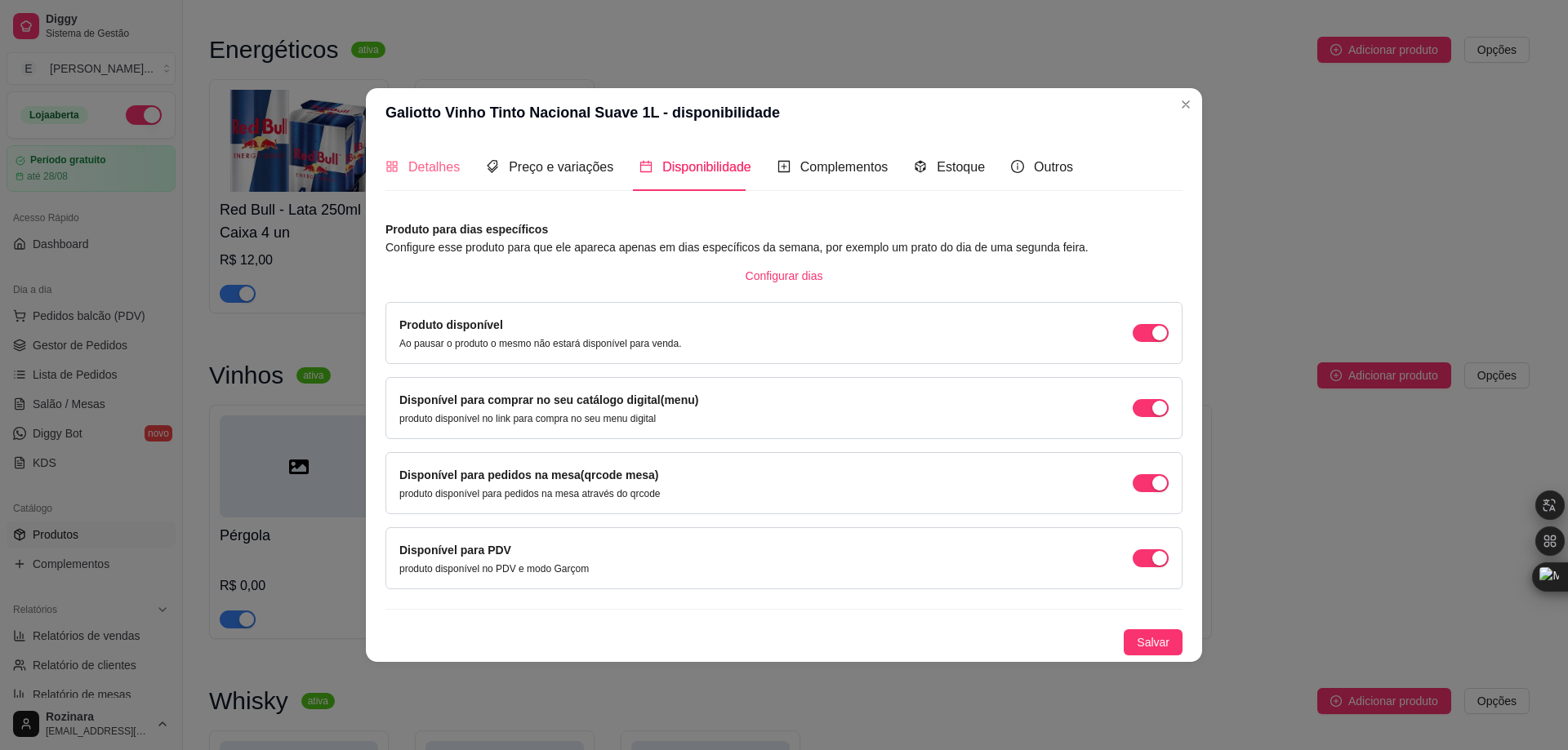
click at [424, 155] on div "Detalhes" at bounding box center [422, 166] width 74 height 46
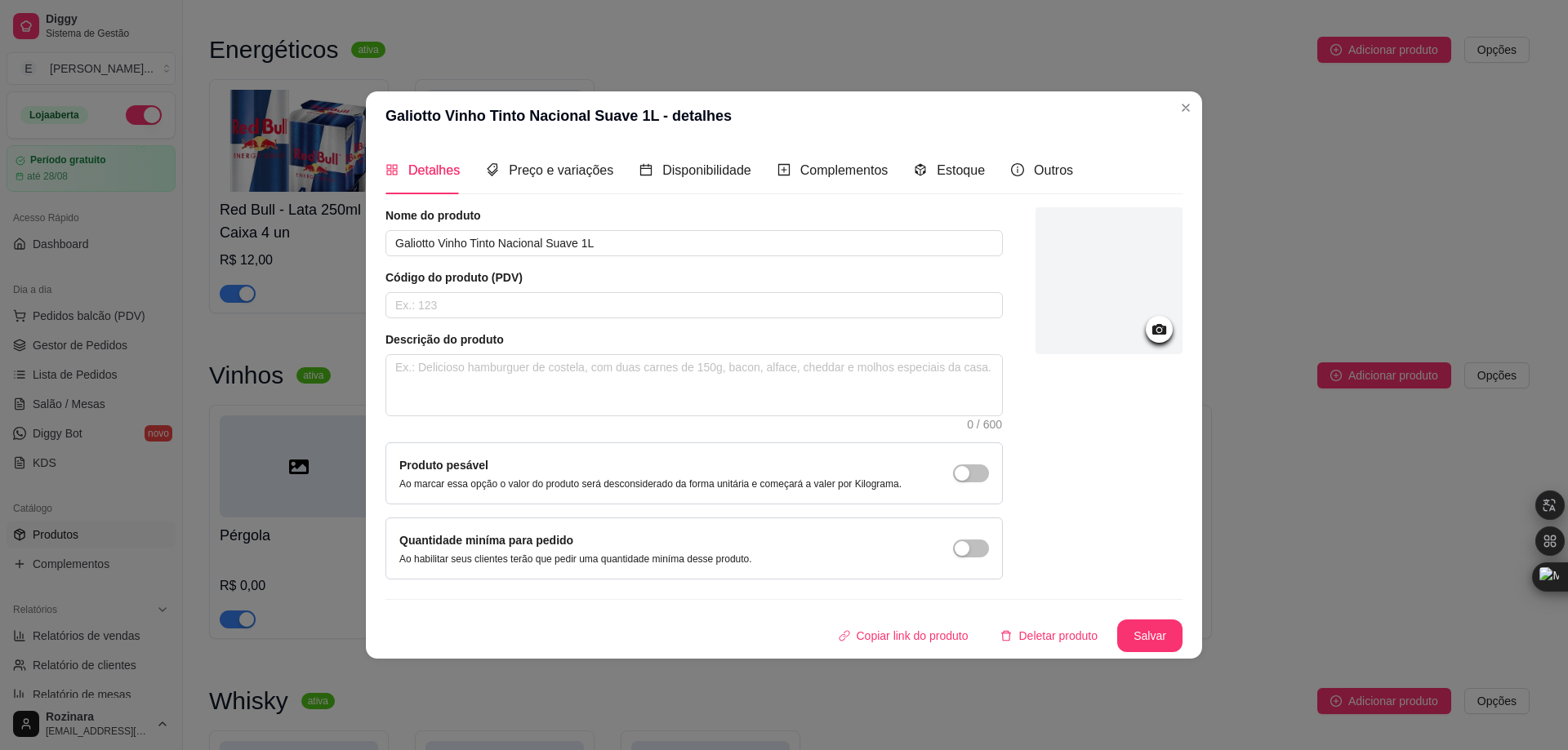
click at [1154, 323] on icon at bounding box center [1159, 329] width 18 height 18
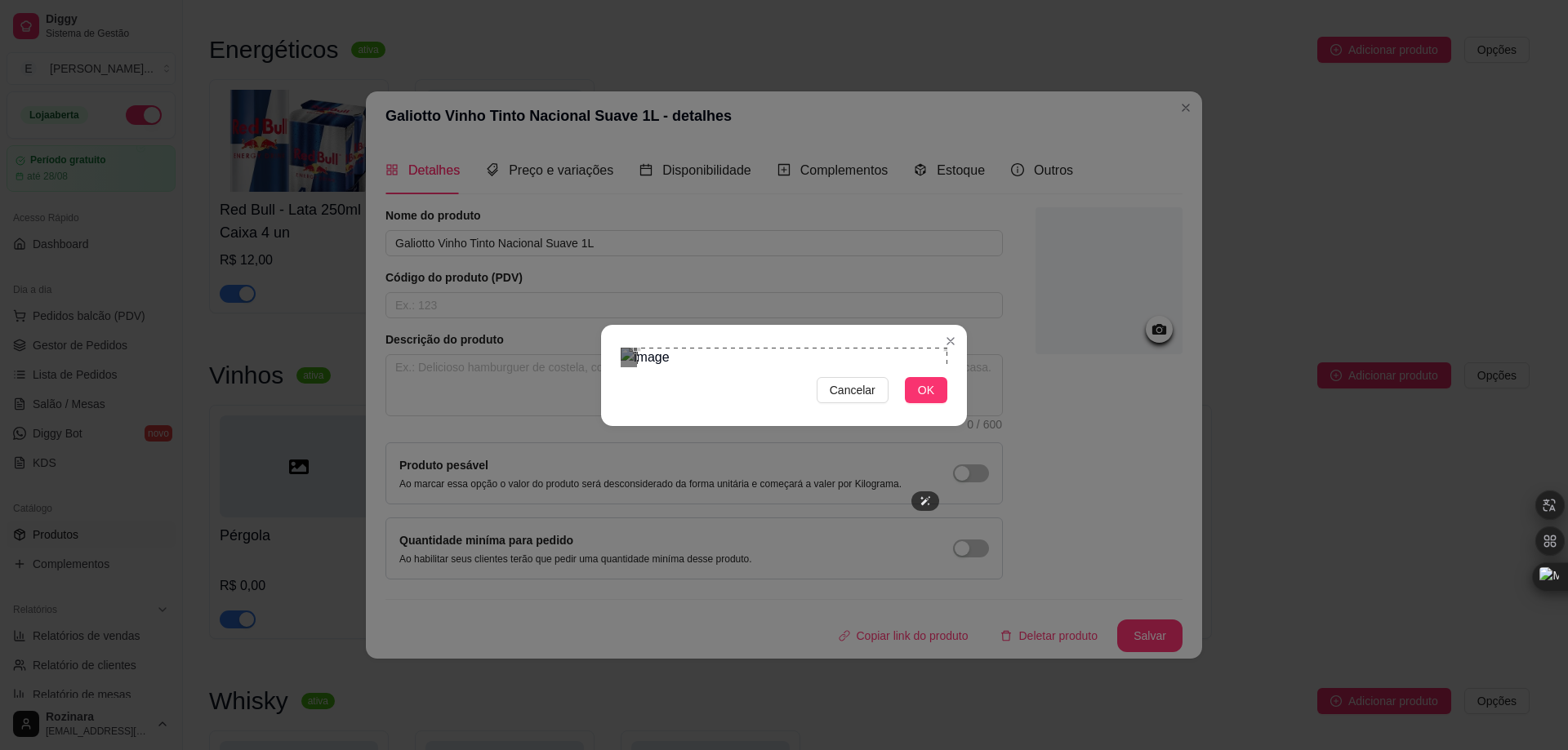
click at [972, 191] on div "Cancelar OK" at bounding box center [784, 375] width 1568 height 750
click at [602, 410] on div "Cancelar OK" at bounding box center [784, 375] width 366 height 68
click at [937, 403] on button "OK" at bounding box center [926, 390] width 43 height 26
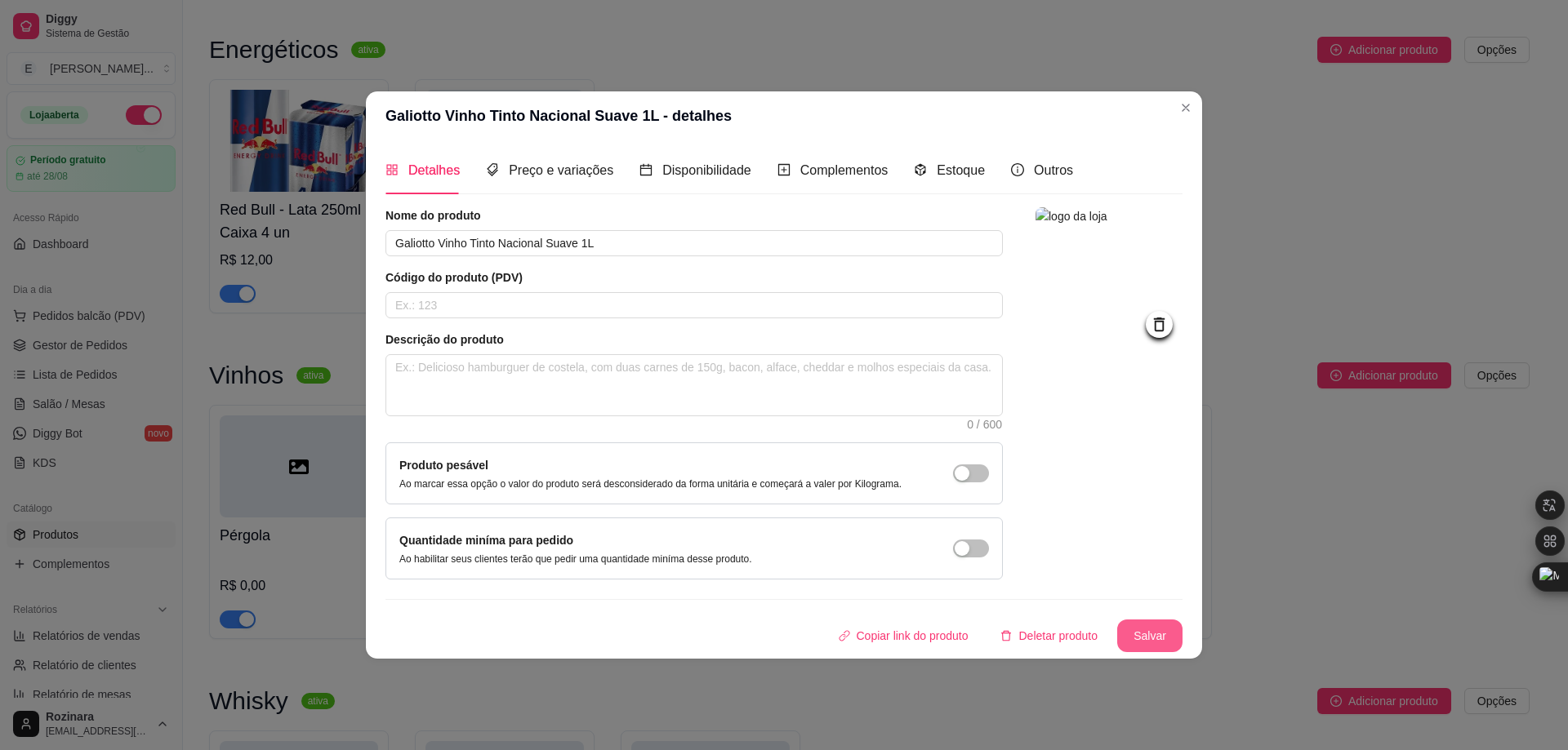
click at [1162, 638] on button "Salvar" at bounding box center [1150, 635] width 66 height 32
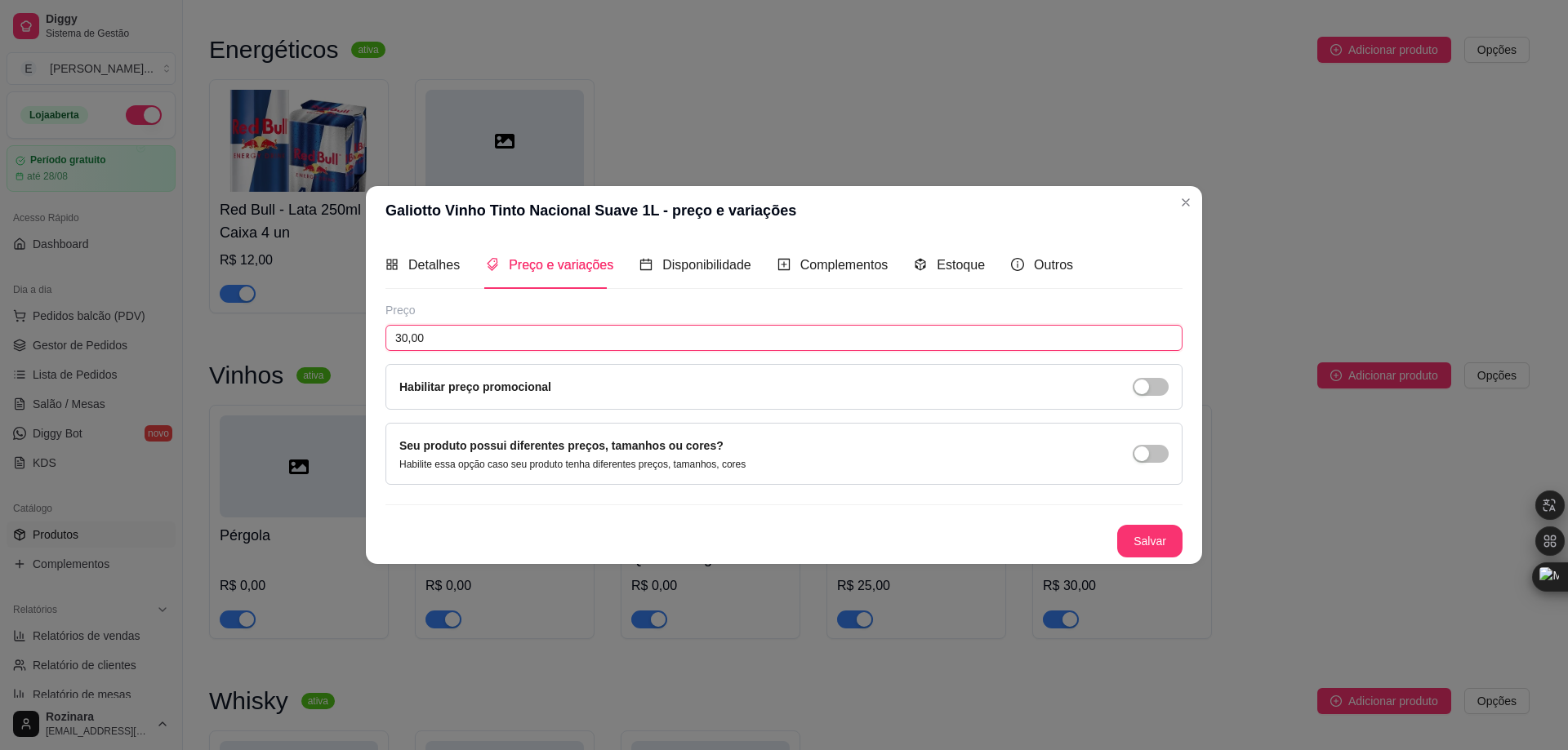
click at [401, 336] on input "30,00" at bounding box center [784, 338] width 797 height 26
type input "35,00"
click at [1157, 541] on button "Salvar" at bounding box center [1150, 541] width 66 height 32
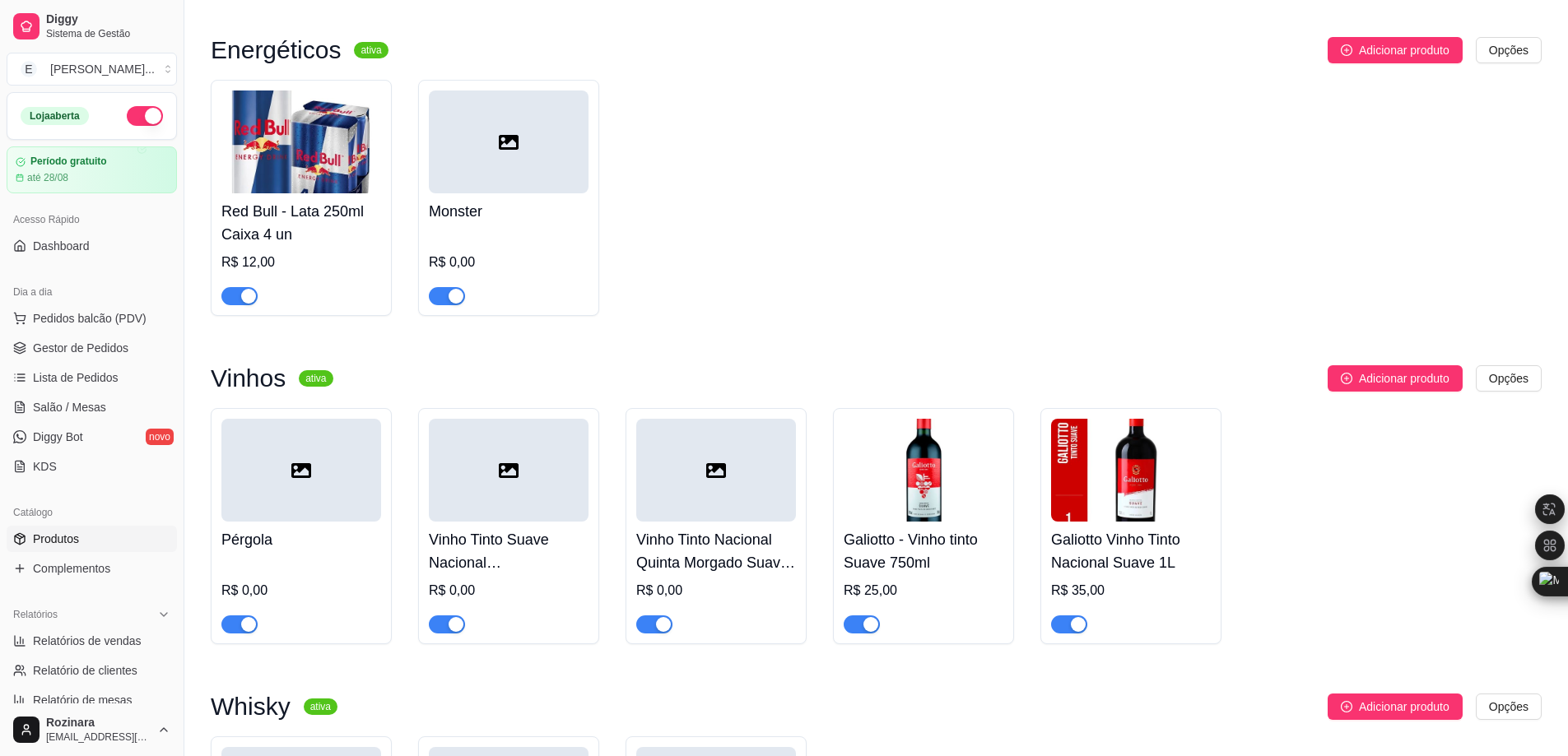
scroll to position [4115, 0]
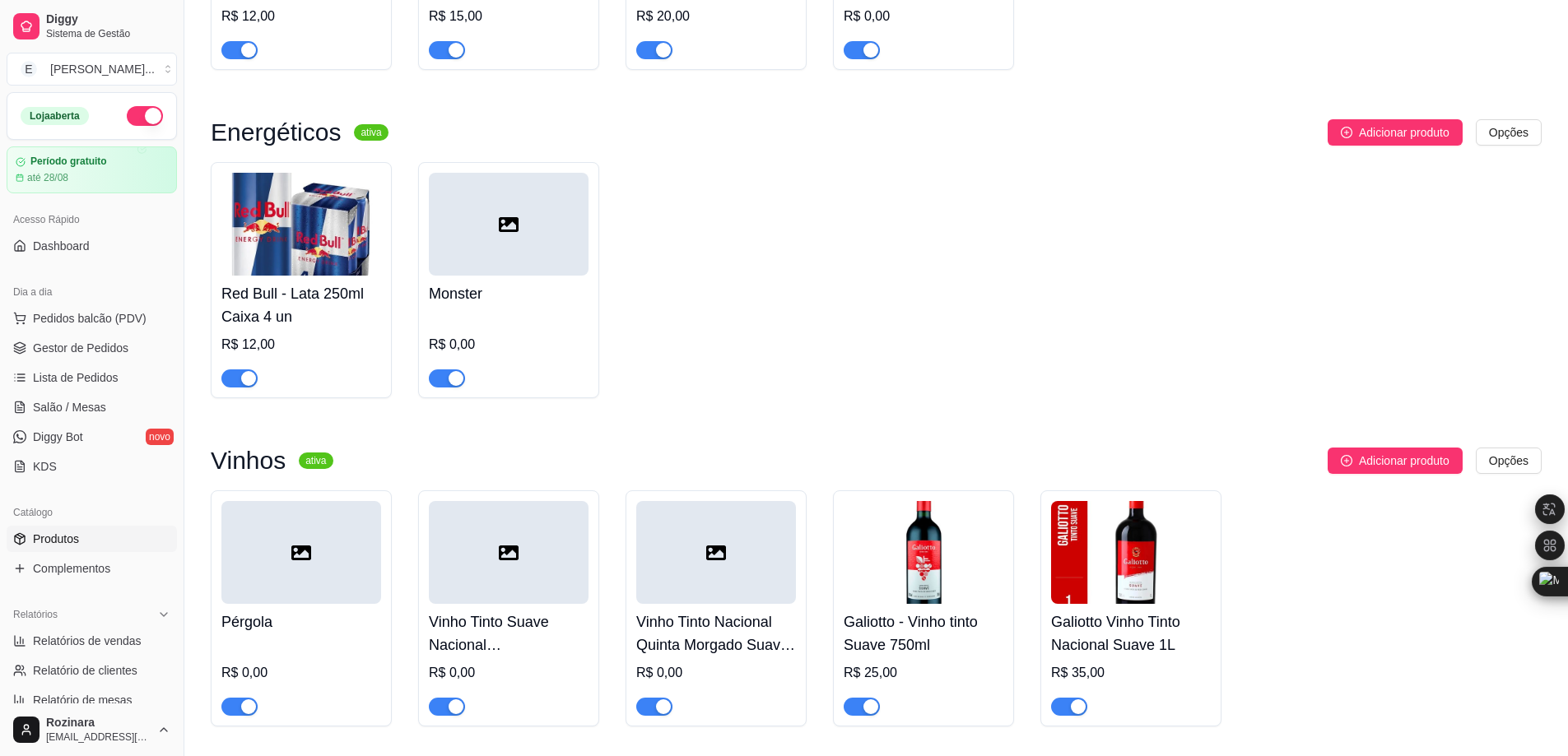
click at [1106, 584] on img at bounding box center [1131, 552] width 160 height 103
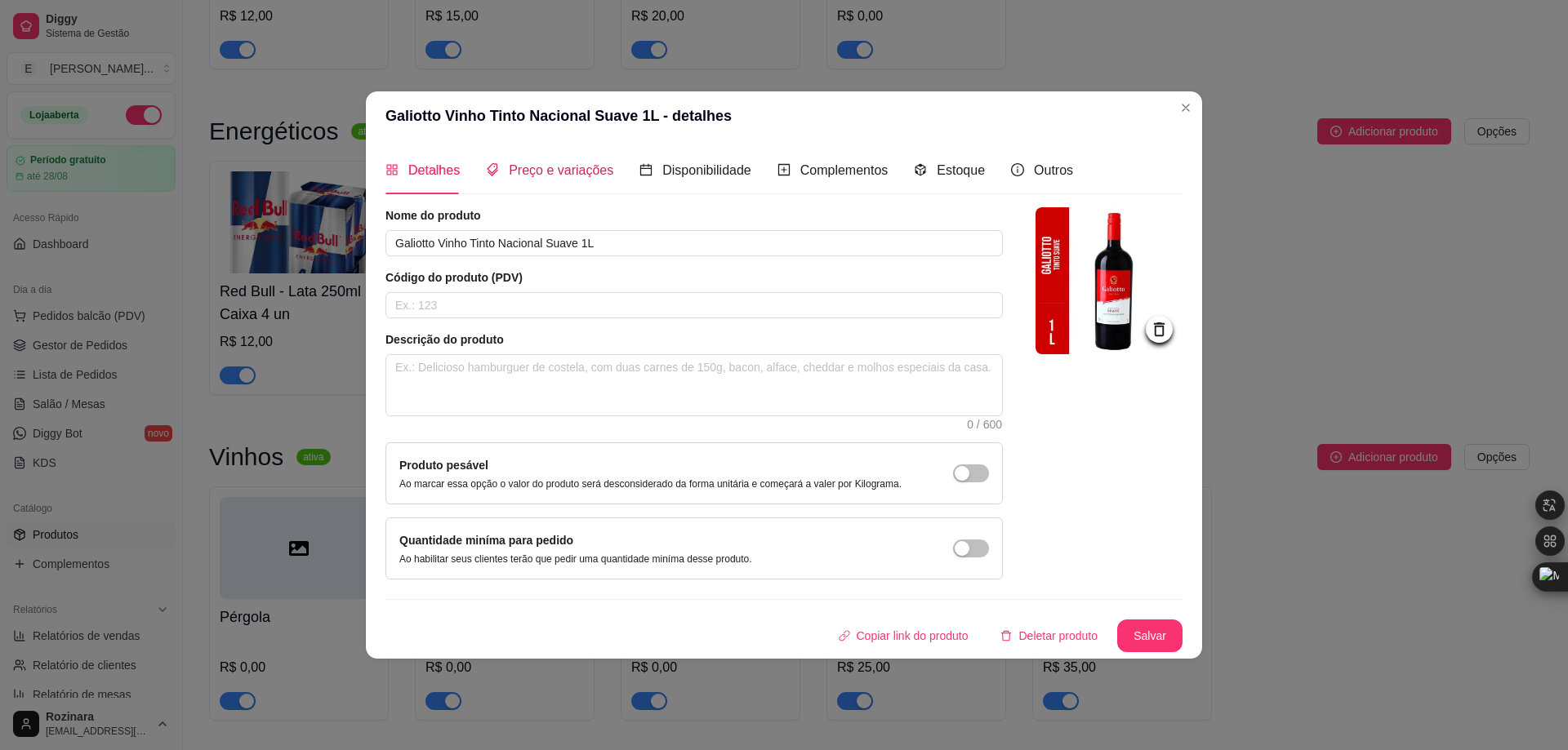
click at [549, 177] on span "Preço e variações" at bounding box center [561, 170] width 105 height 14
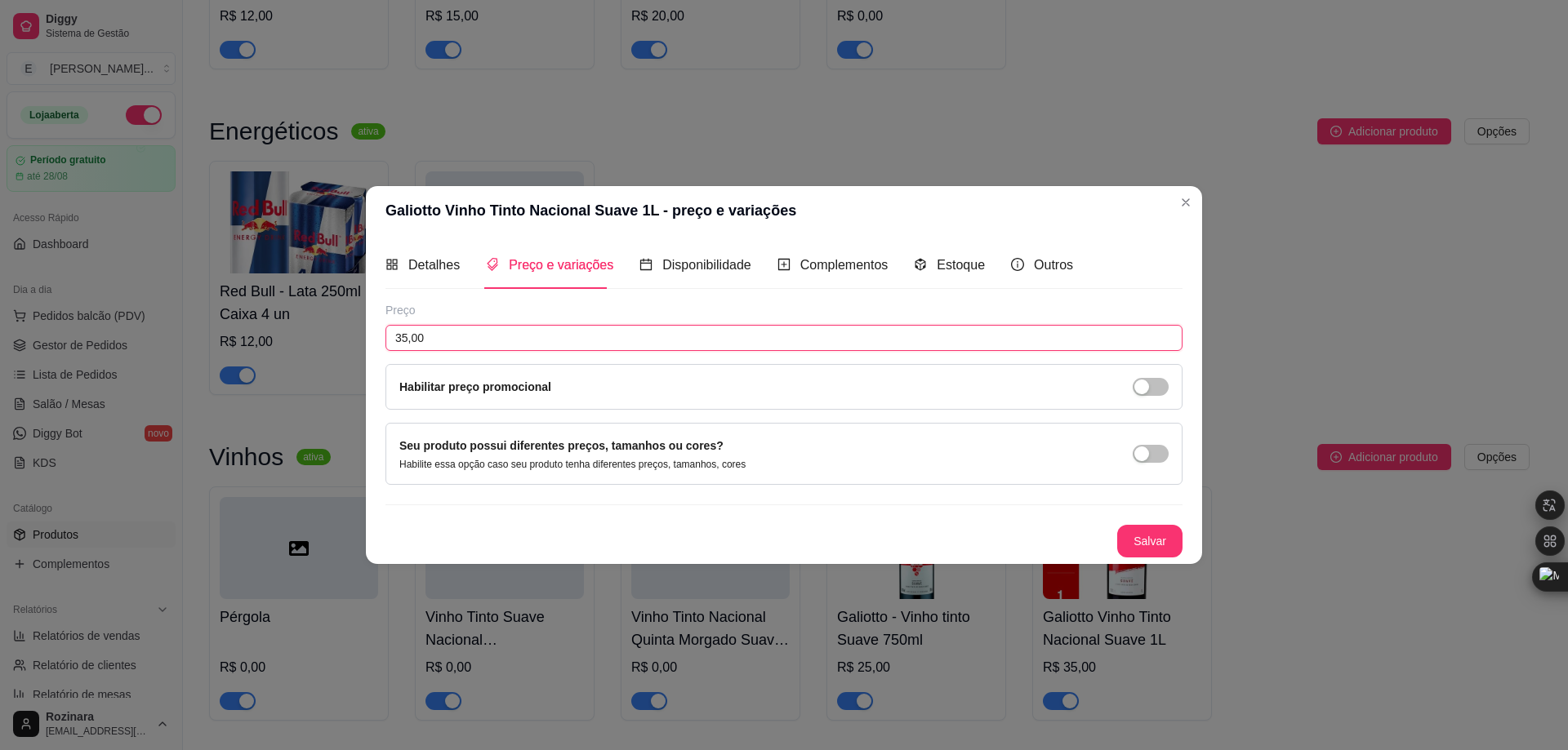
click at [404, 338] on input "35,00" at bounding box center [784, 338] width 797 height 26
type input "30,00"
click at [1164, 534] on button "Salvar" at bounding box center [1150, 541] width 66 height 32
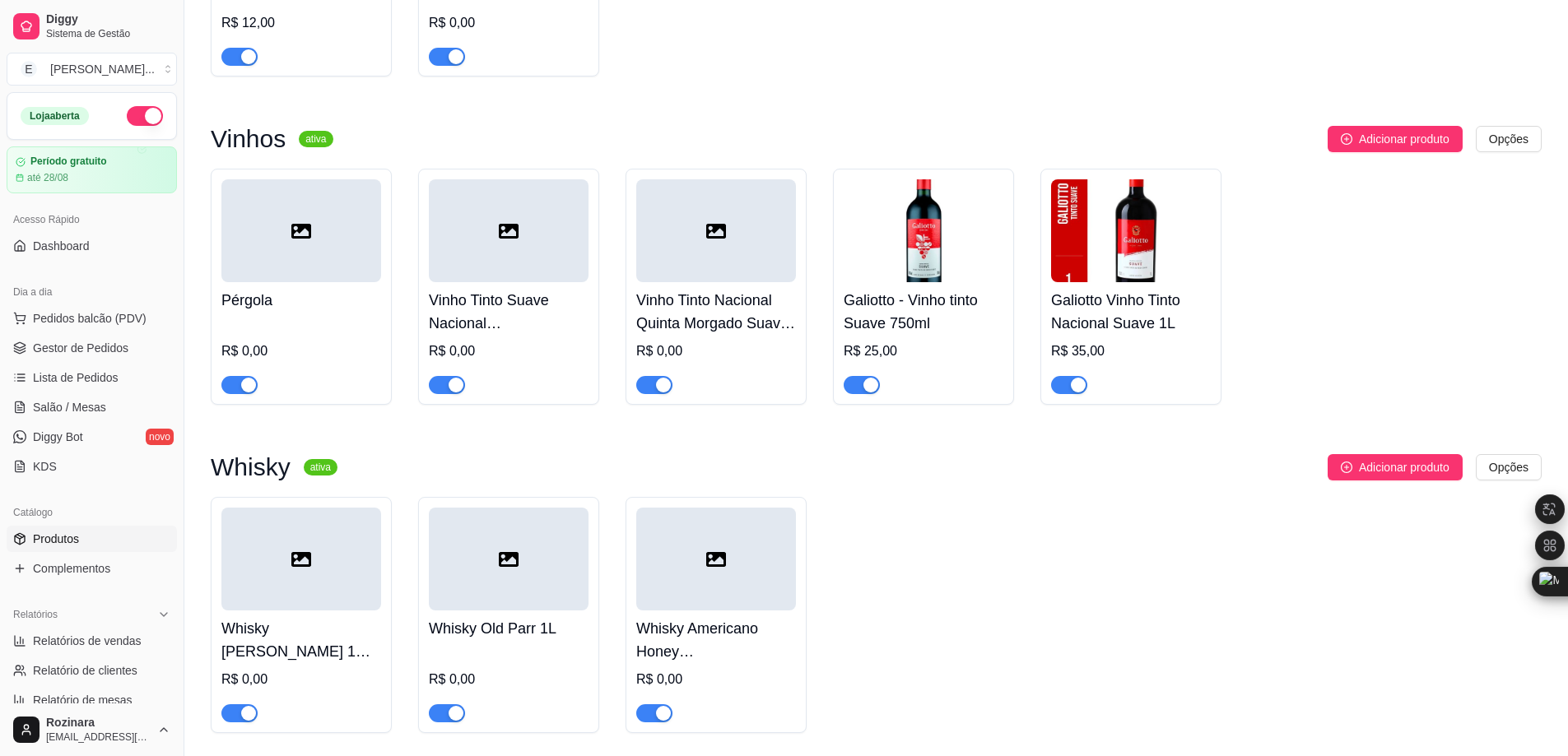
scroll to position [4443, 0]
